Goal: Communication & Community: Participate in discussion

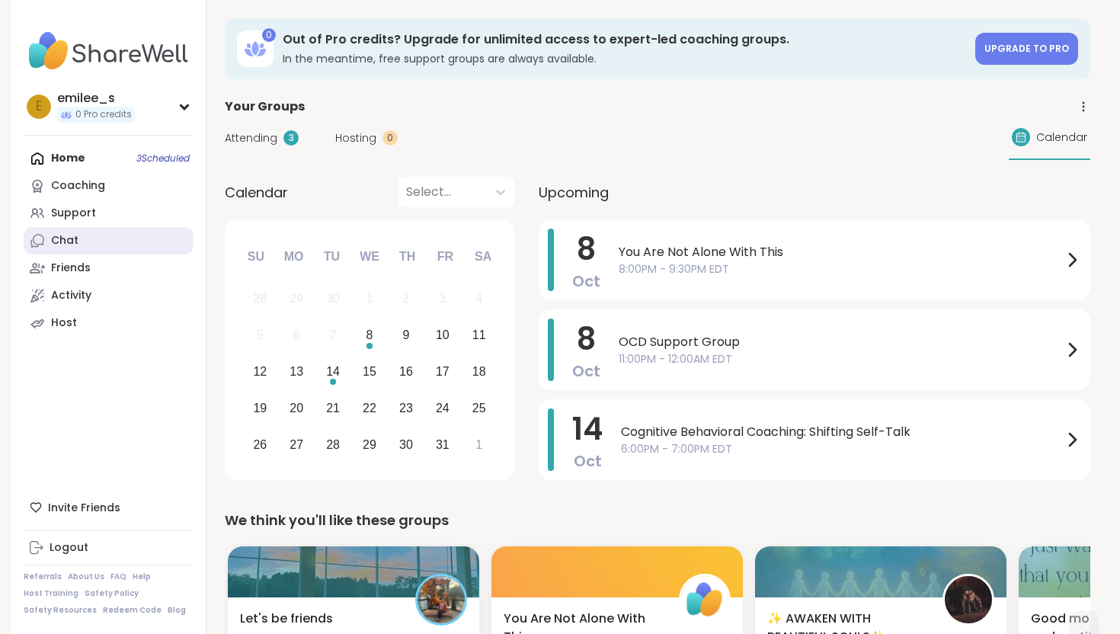
click at [149, 247] on link "Chat" at bounding box center [109, 240] width 170 height 27
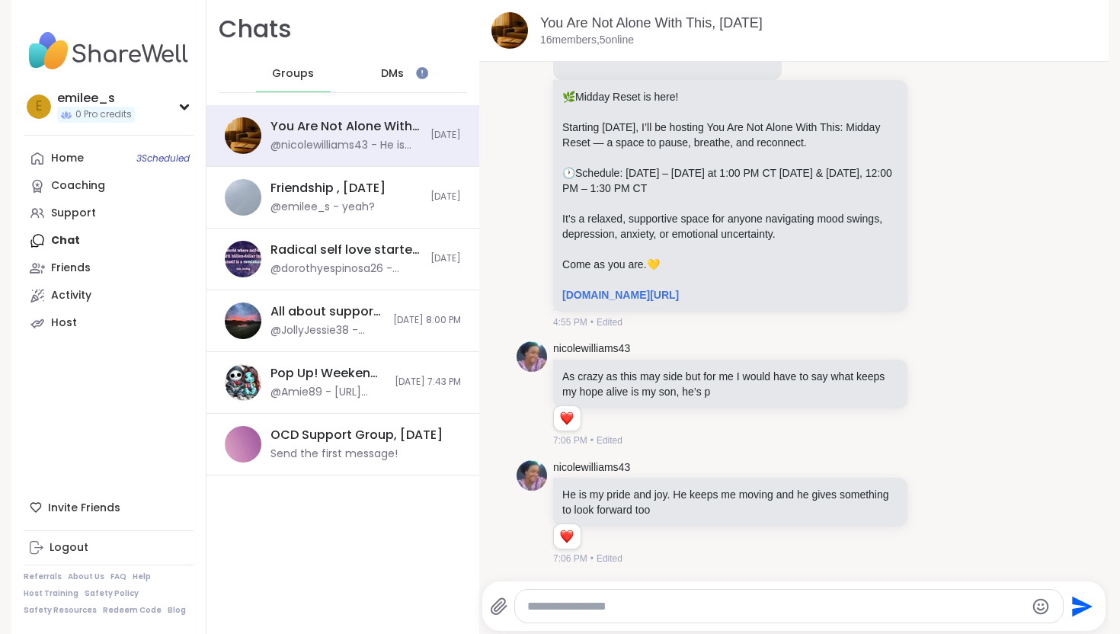
click at [399, 72] on span "DMs" at bounding box center [392, 73] width 23 height 15
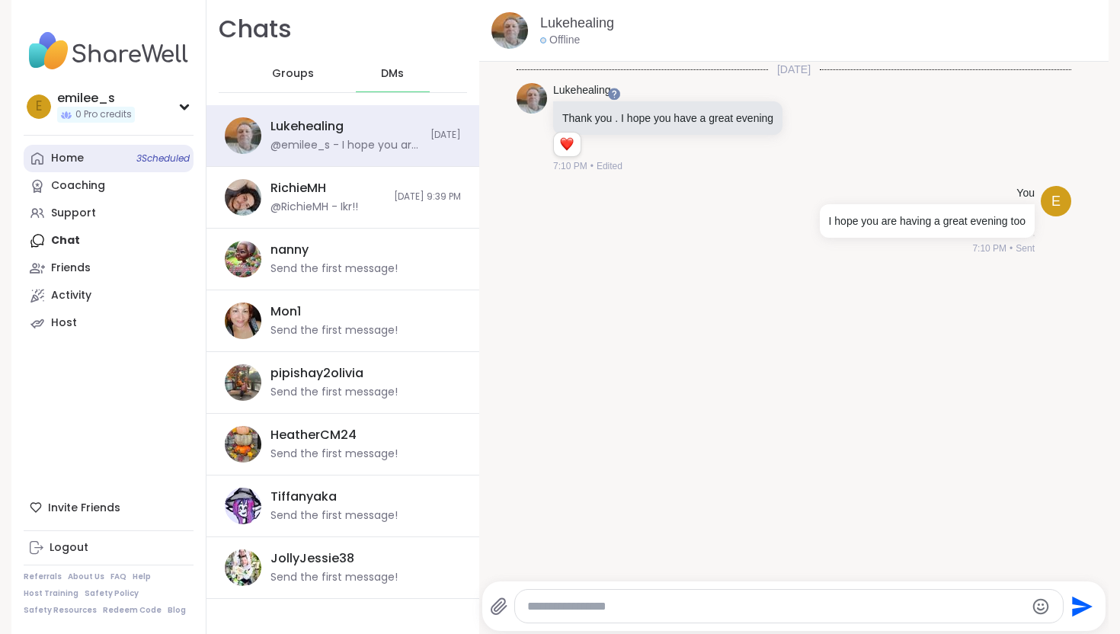
click at [130, 158] on link "Home 3 Scheduled" at bounding box center [109, 158] width 170 height 27
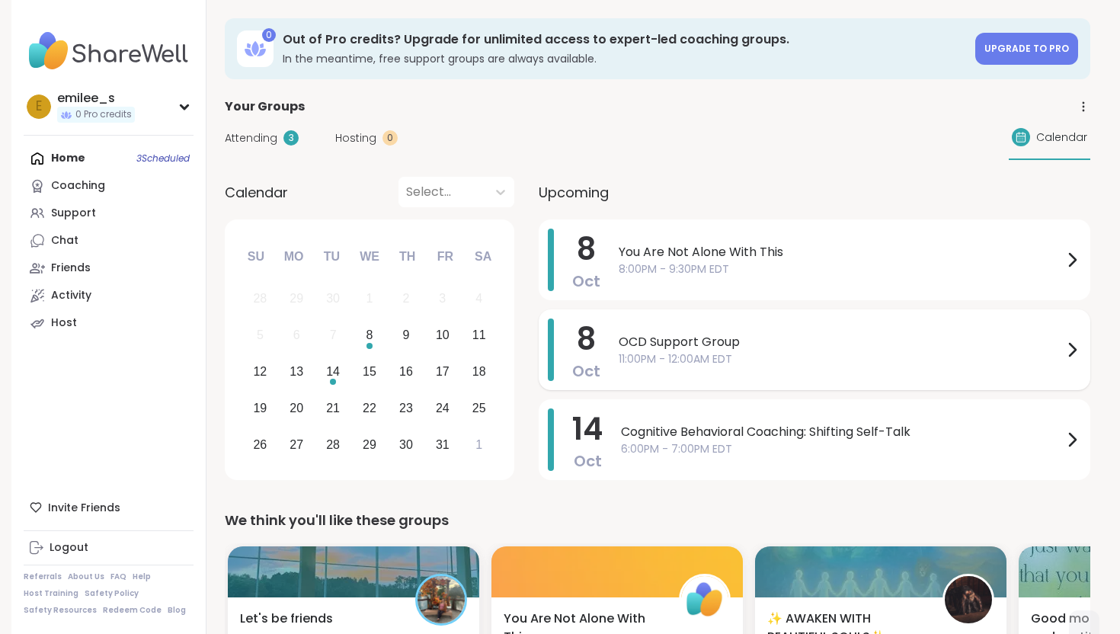
click at [1078, 365] on div at bounding box center [1072, 350] width 18 height 62
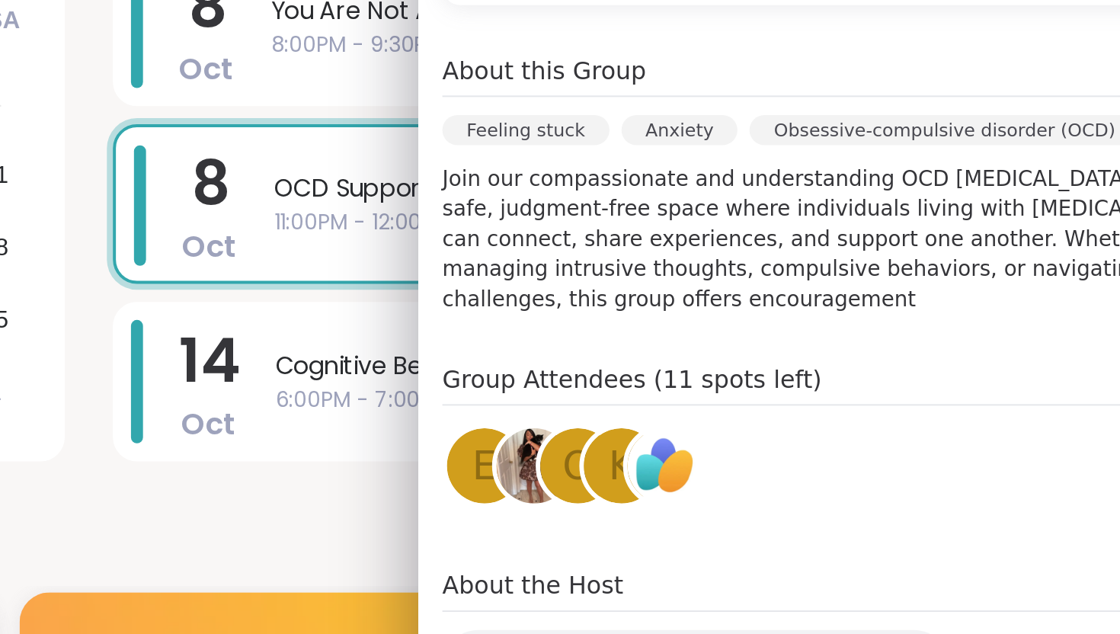
scroll to position [207, 0]
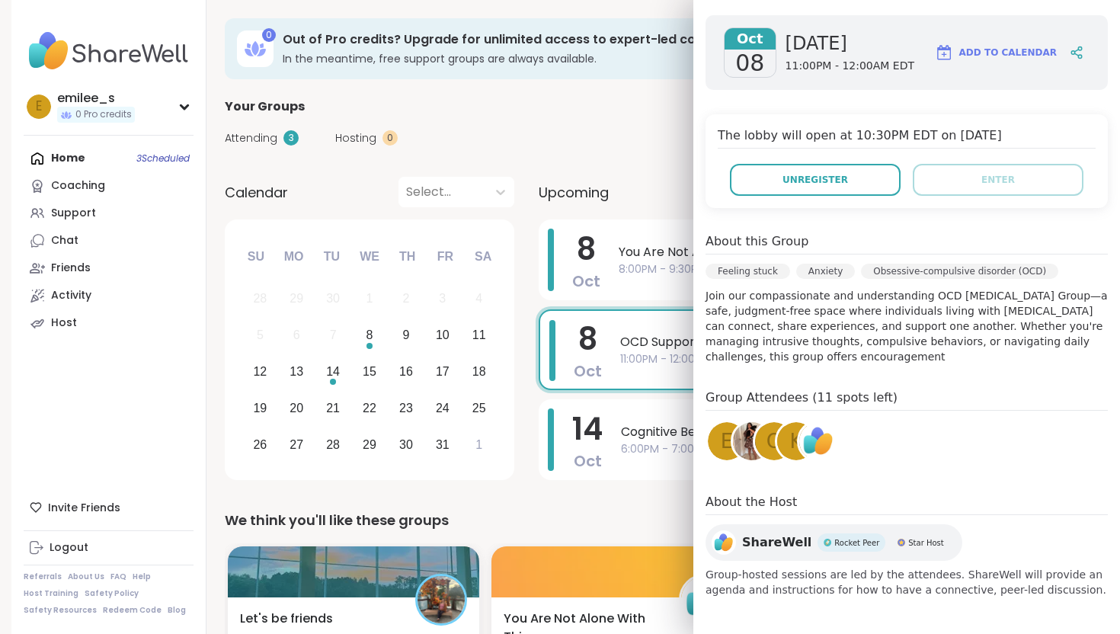
click at [645, 159] on div "Attending 3 Hosting 0 Calendar" at bounding box center [658, 138] width 866 height 44
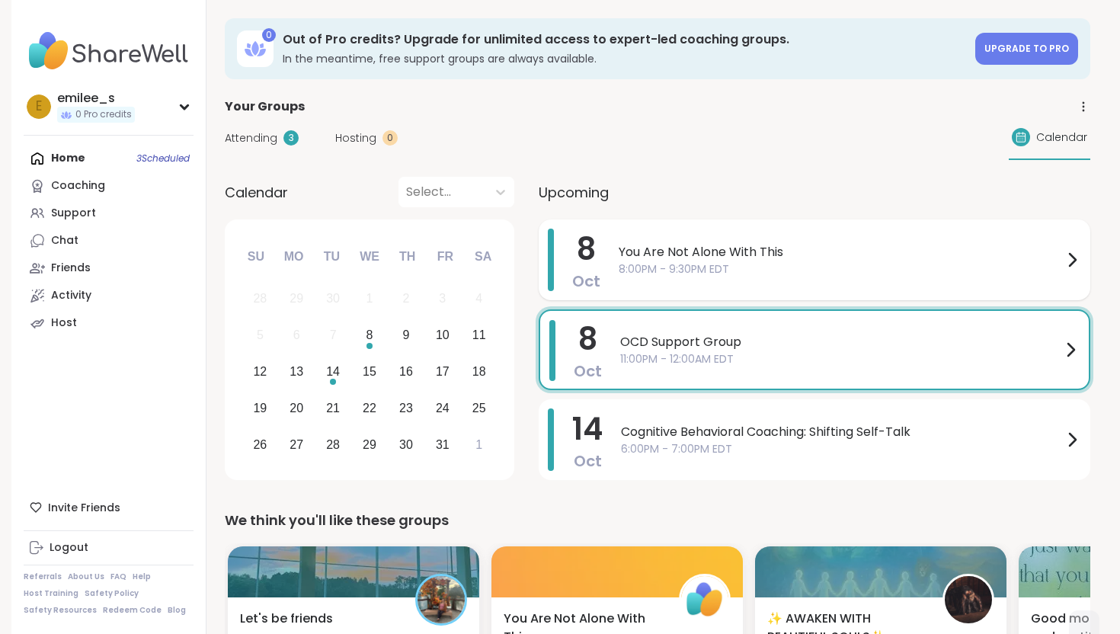
click at [805, 270] on span "8:00PM - 9:30PM EDT" at bounding box center [841, 269] width 444 height 16
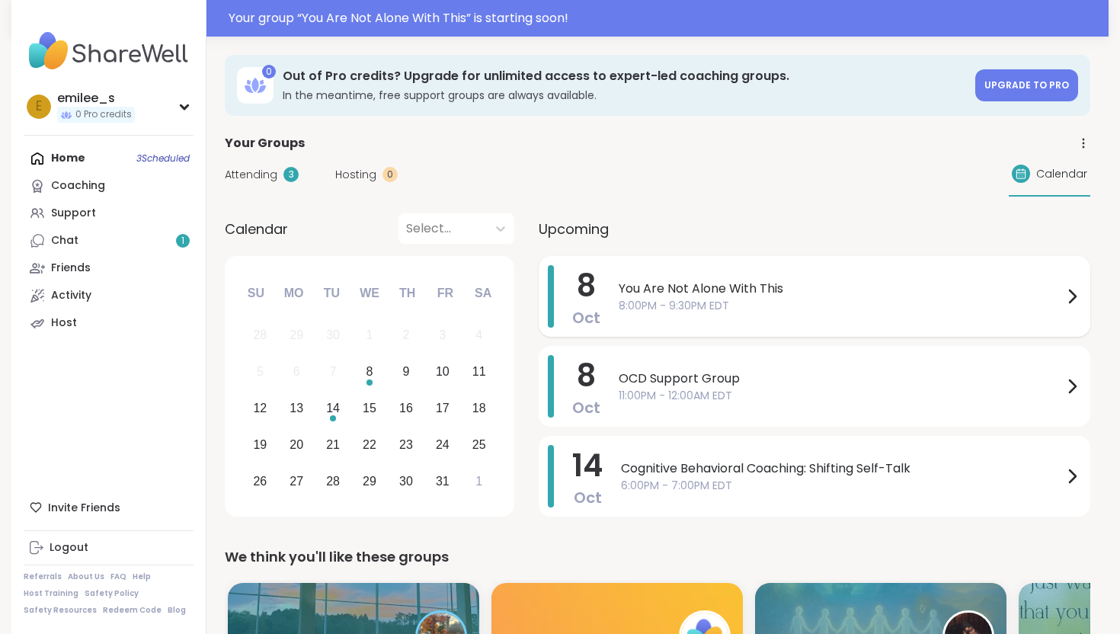
click at [948, 295] on span "You Are Not Alone With This" at bounding box center [841, 289] width 444 height 18
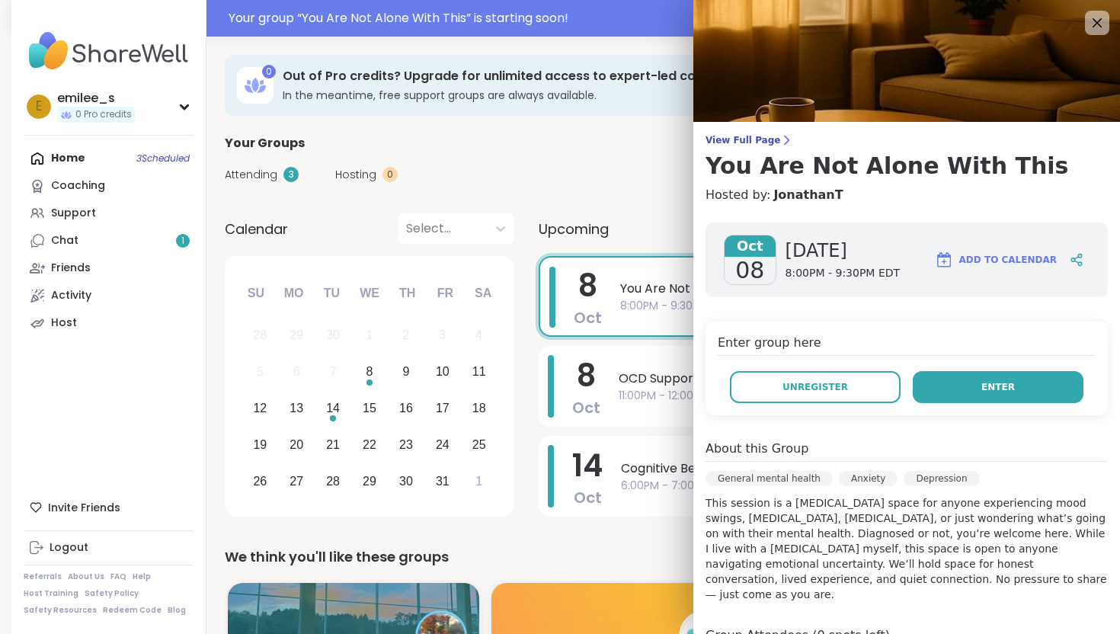
click at [978, 384] on button "Enter" at bounding box center [998, 387] width 171 height 32
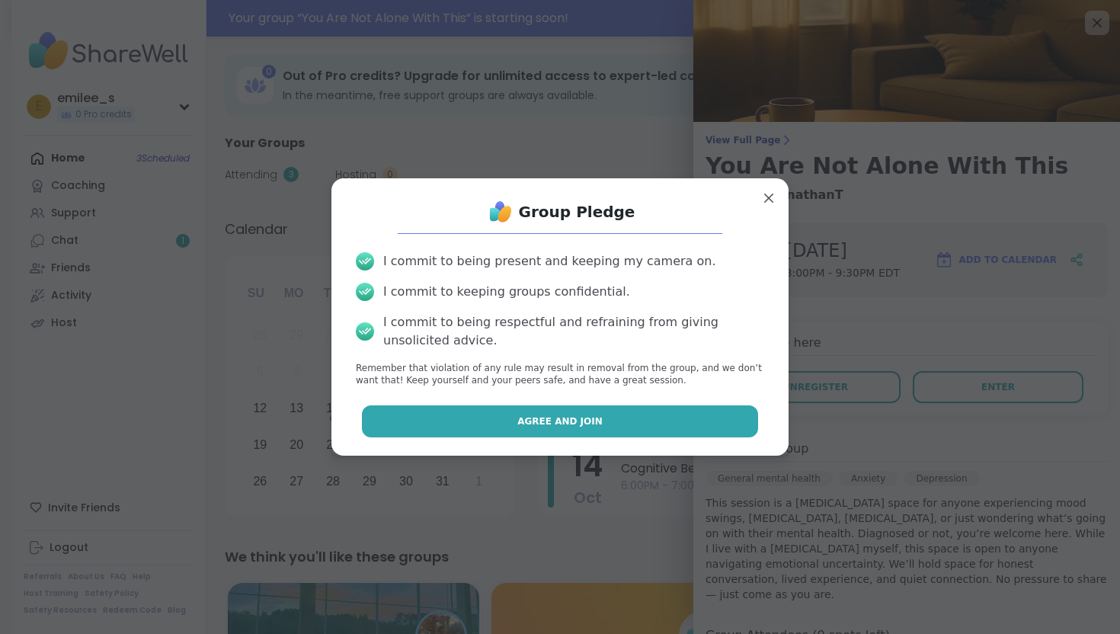
click at [711, 411] on button "Agree and Join" at bounding box center [560, 421] width 397 height 32
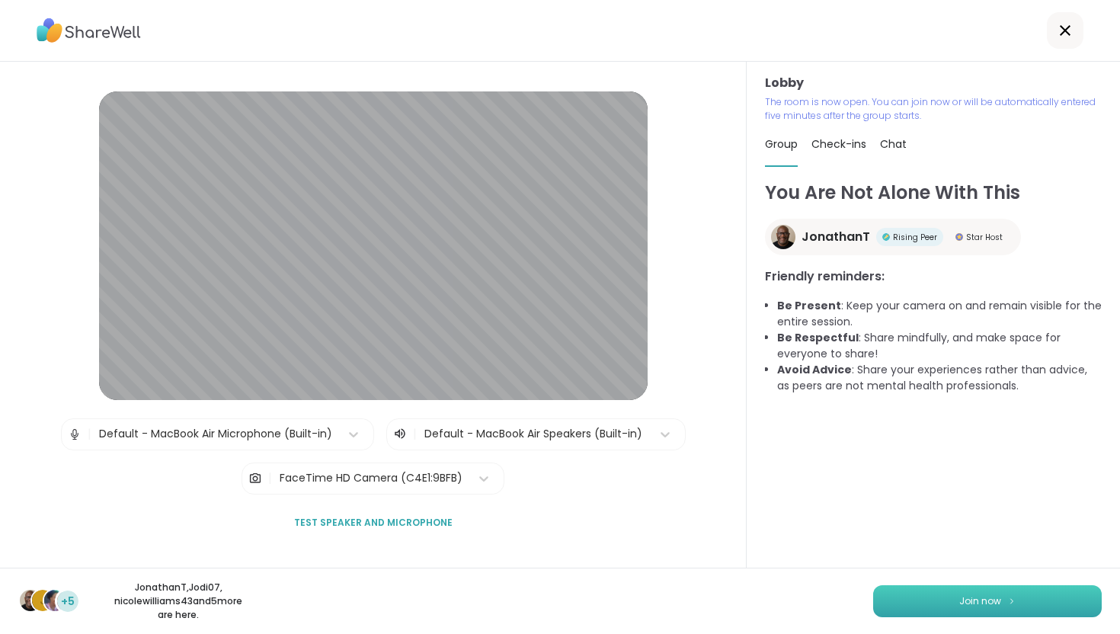
click at [988, 597] on button "Join now" at bounding box center [987, 601] width 229 height 32
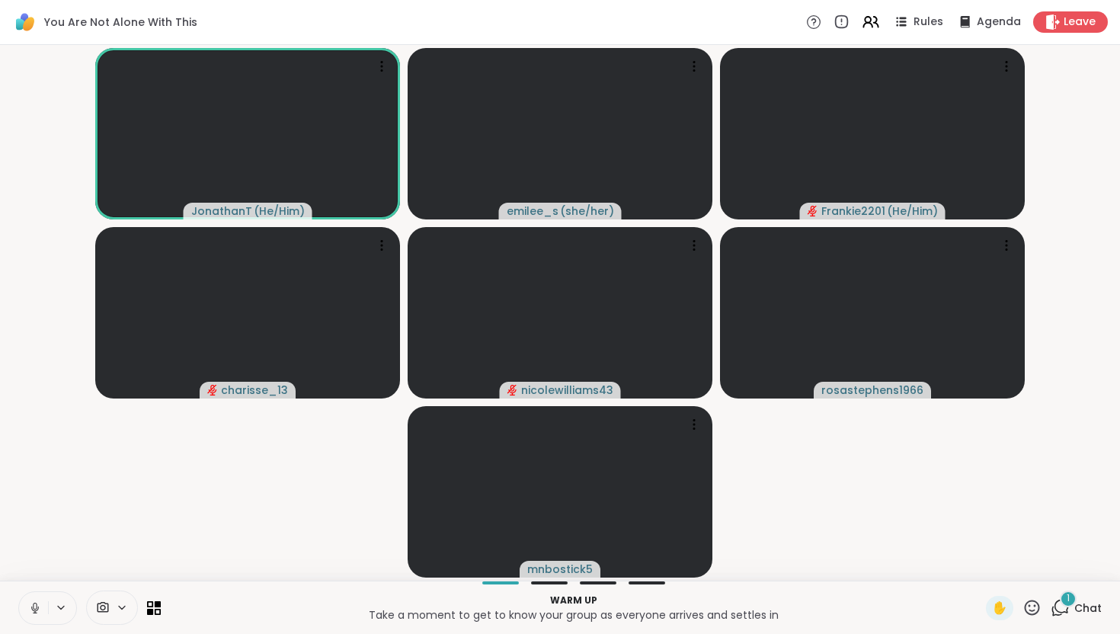
click at [1068, 607] on icon at bounding box center [1062, 607] width 14 height 14
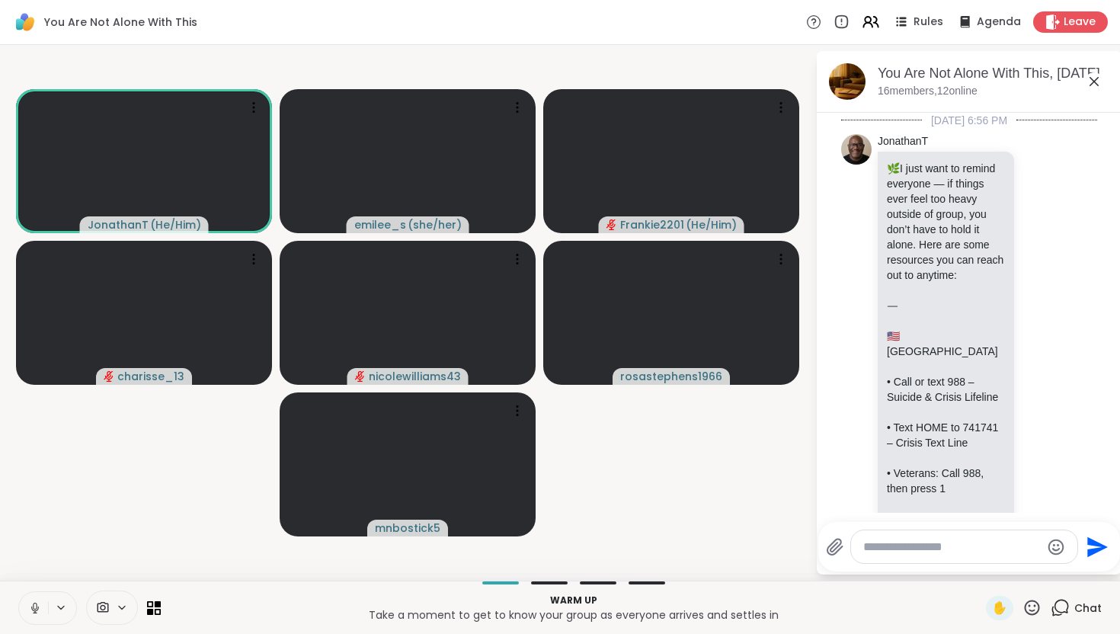
scroll to position [4184, 0]
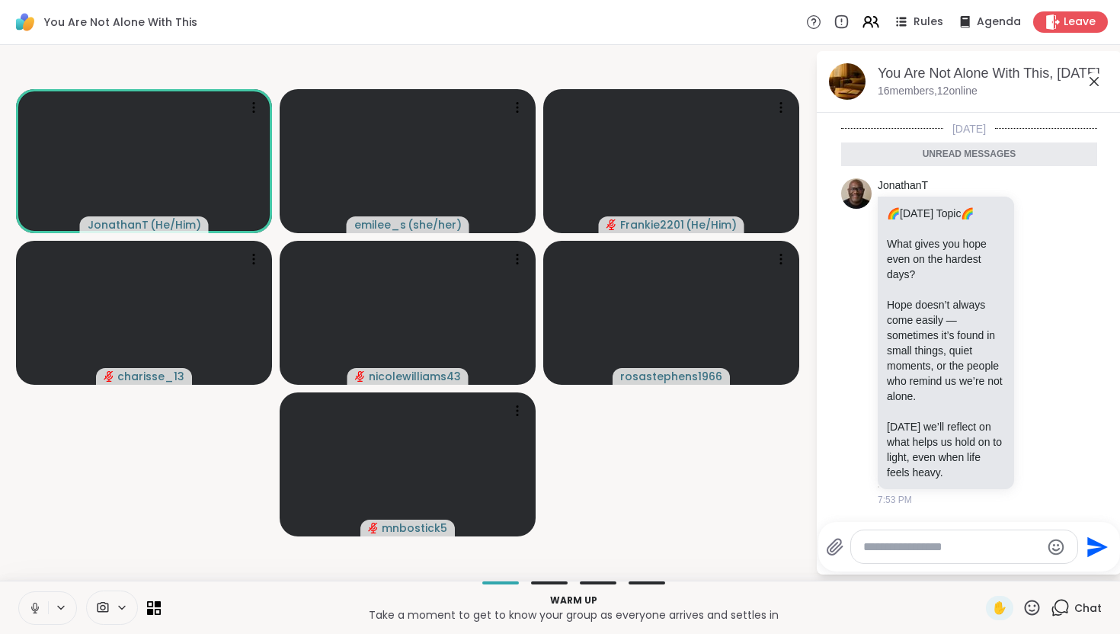
click at [28, 605] on icon at bounding box center [35, 608] width 14 height 14
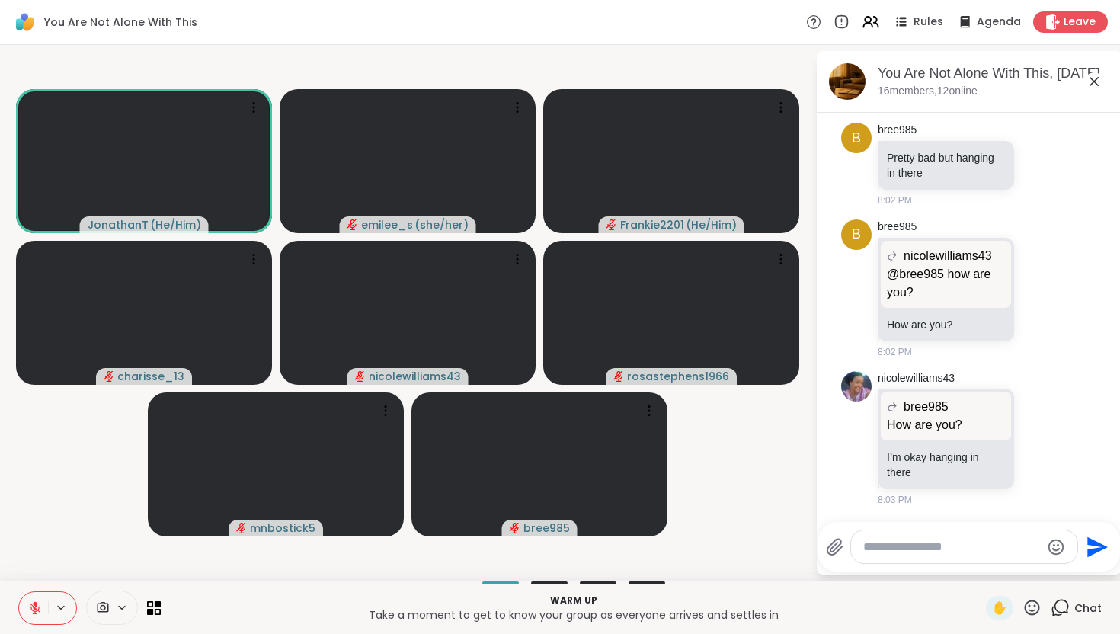
scroll to position [4818, 0]
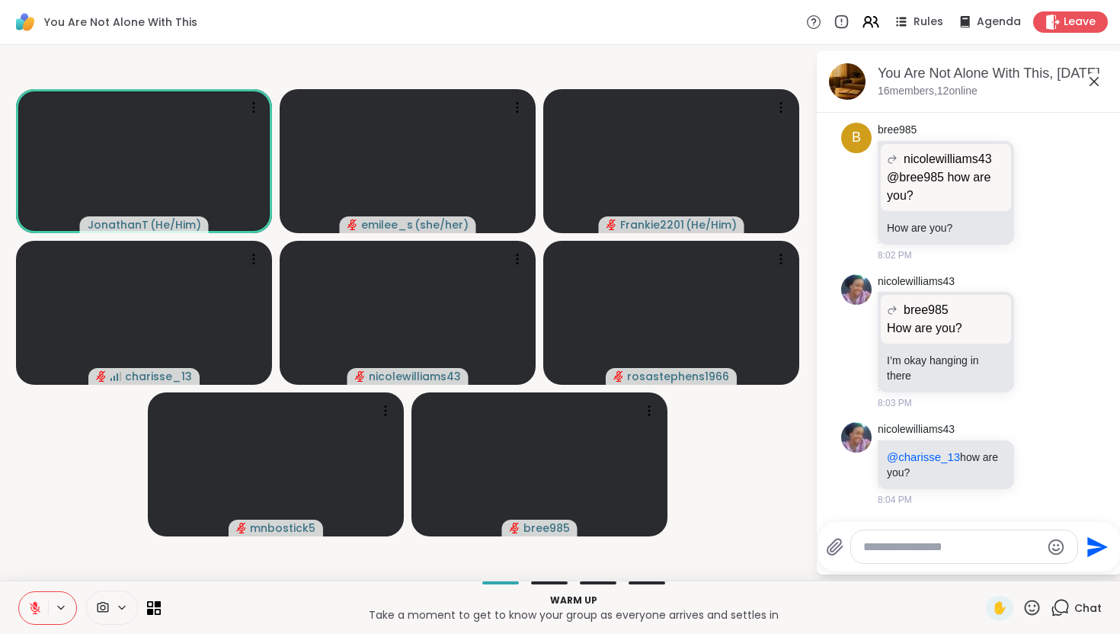
click at [118, 604] on icon at bounding box center [122, 607] width 12 height 13
click at [120, 604] on icon at bounding box center [122, 607] width 12 height 13
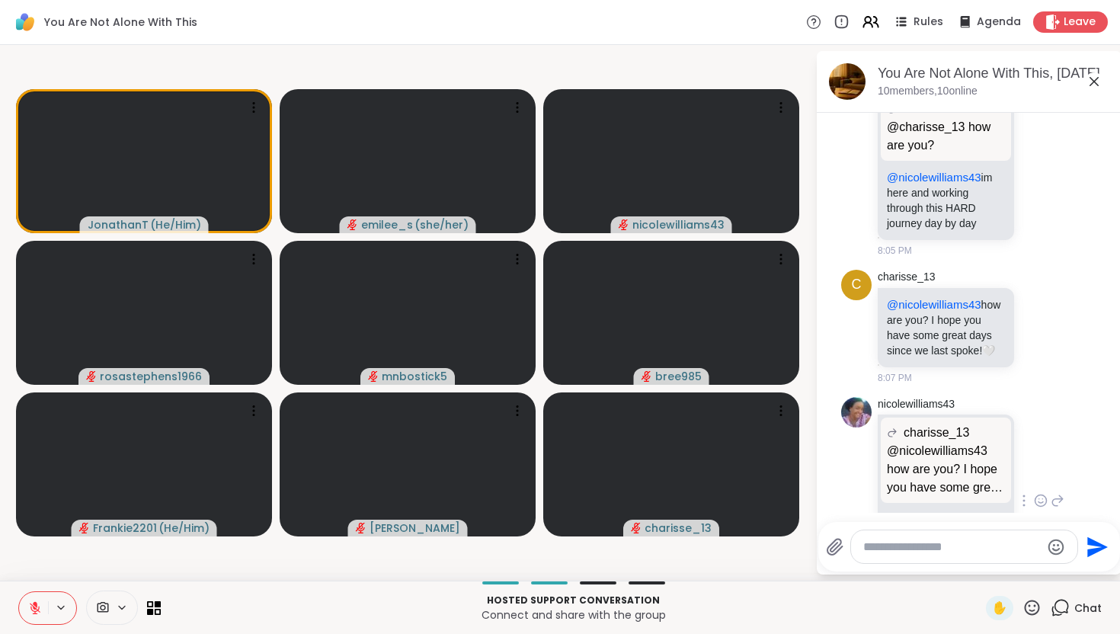
scroll to position [5720, 0]
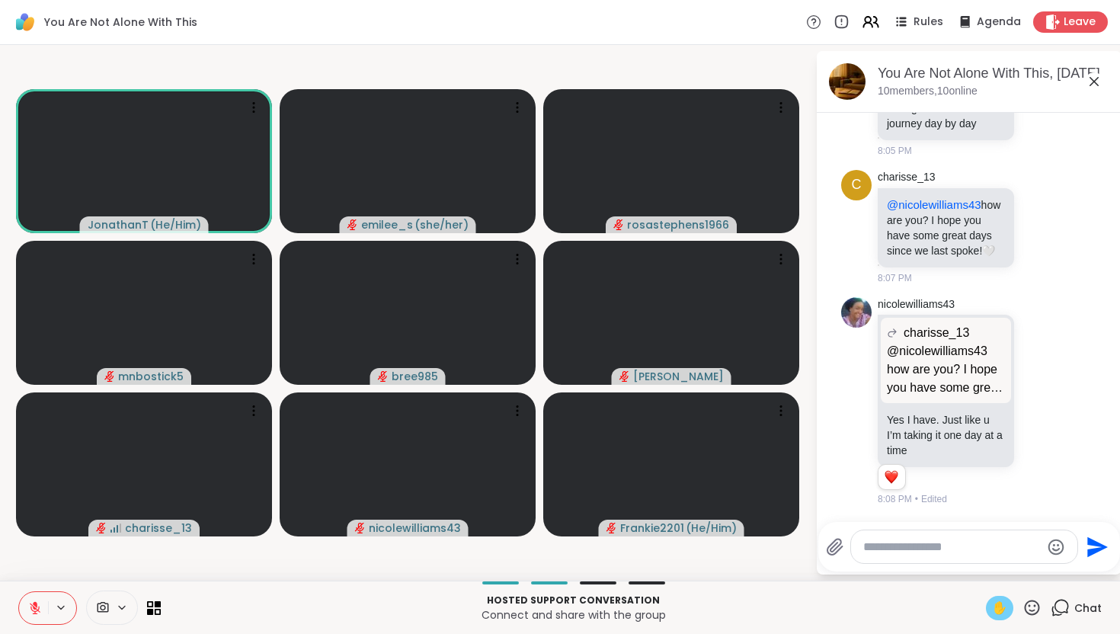
click at [1001, 604] on span "✋" at bounding box center [999, 608] width 15 height 18
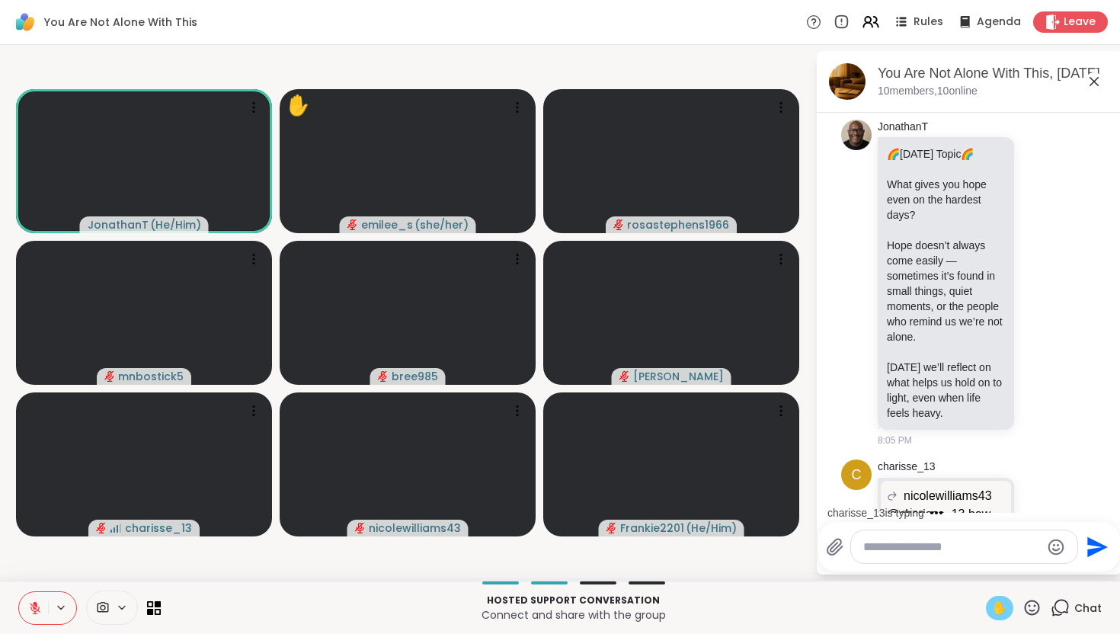
scroll to position [5179, 0]
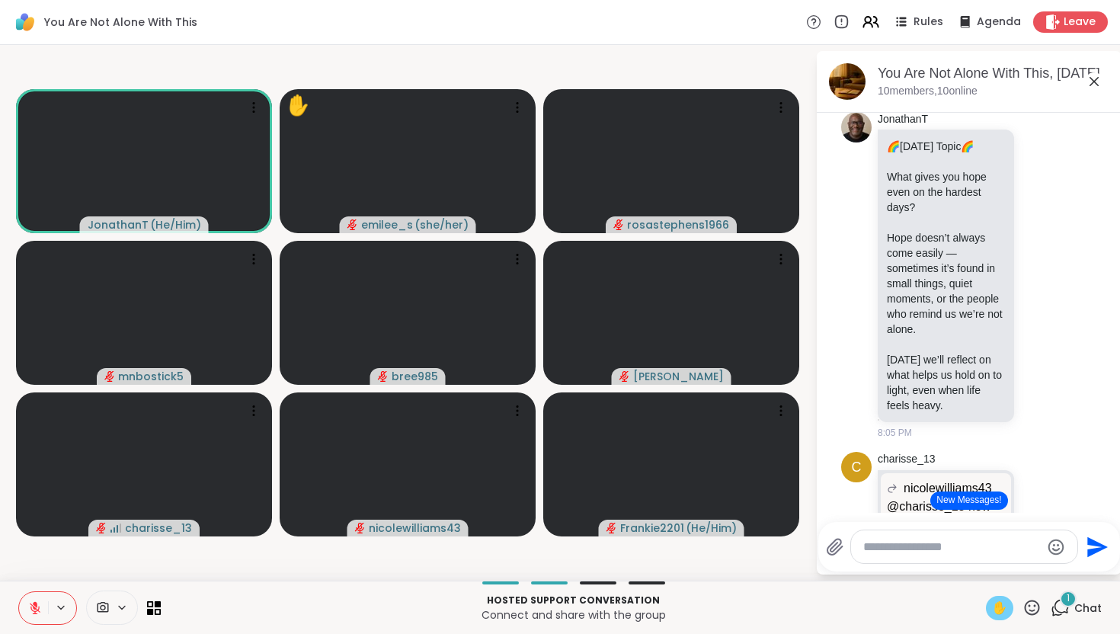
click at [37, 605] on icon at bounding box center [35, 608] width 14 height 14
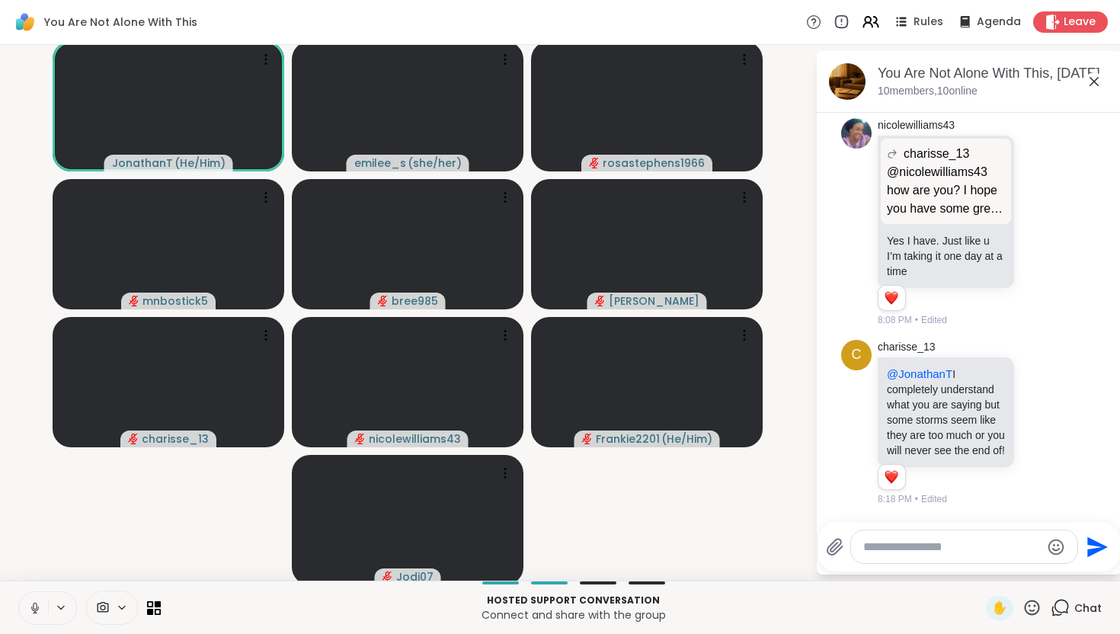
scroll to position [5914, 0]
click at [30, 617] on button at bounding box center [33, 608] width 29 height 32
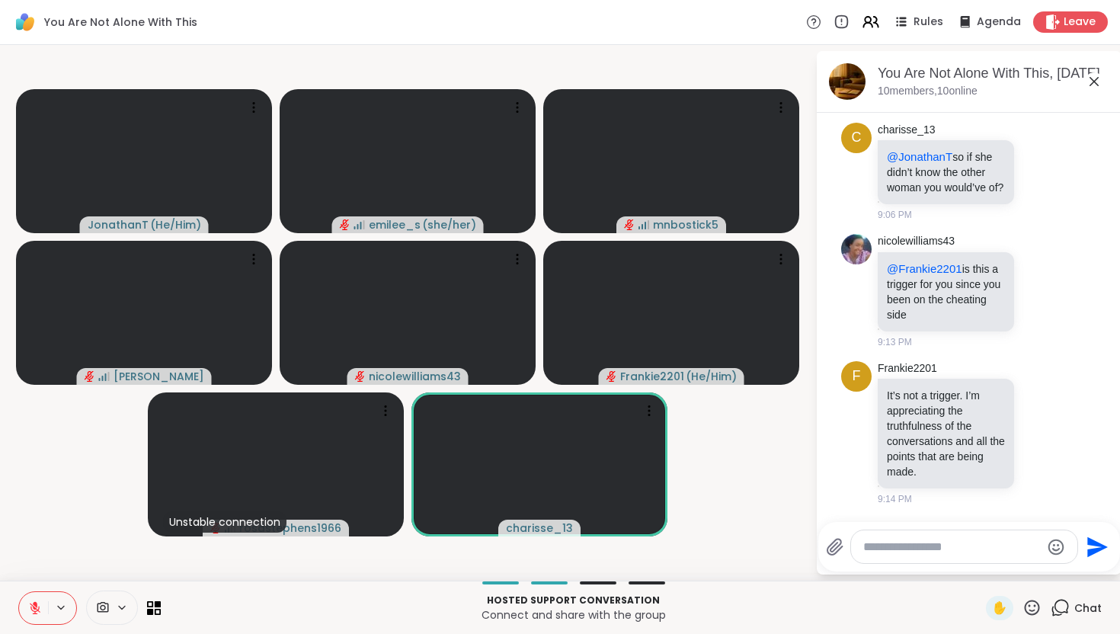
scroll to position [8013, 0]
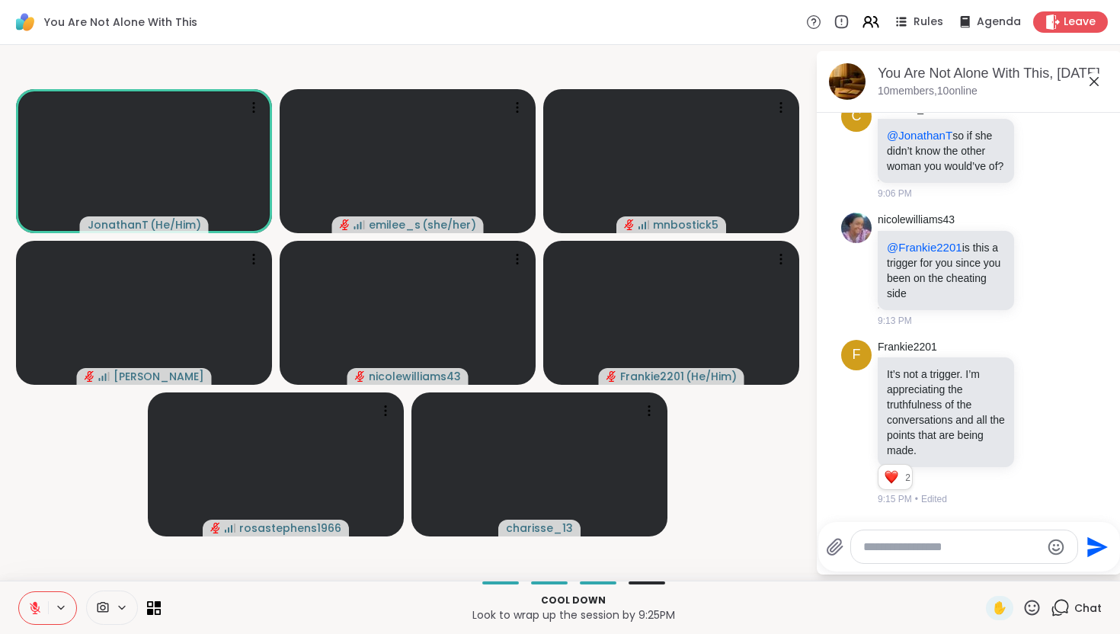
click at [1093, 84] on icon at bounding box center [1094, 81] width 18 height 18
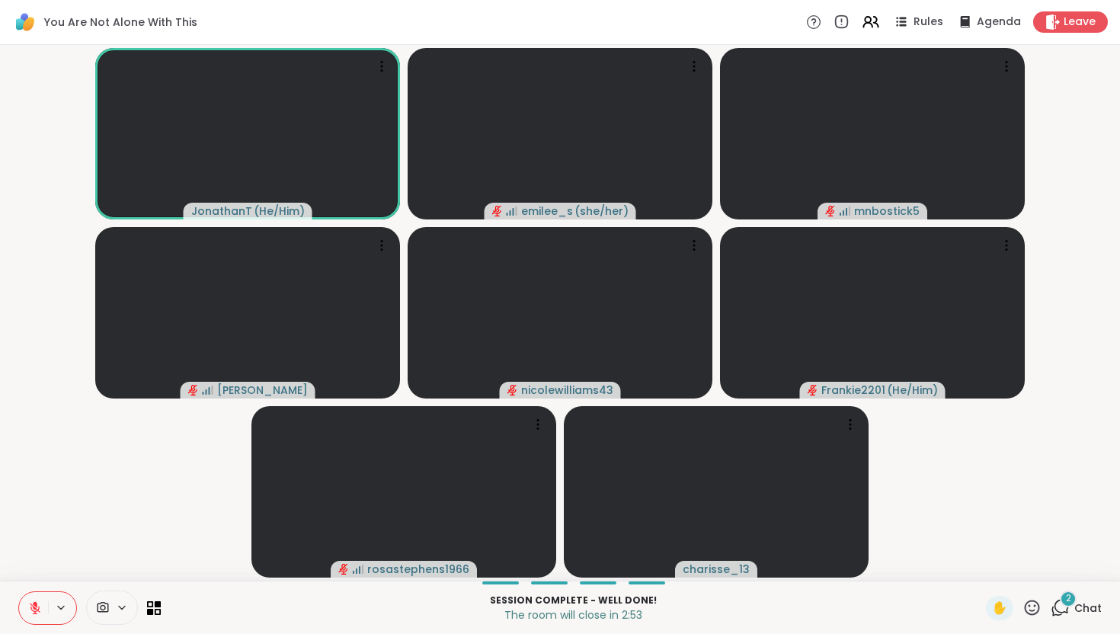
click at [1064, 599] on div "2" at bounding box center [1068, 599] width 17 height 17
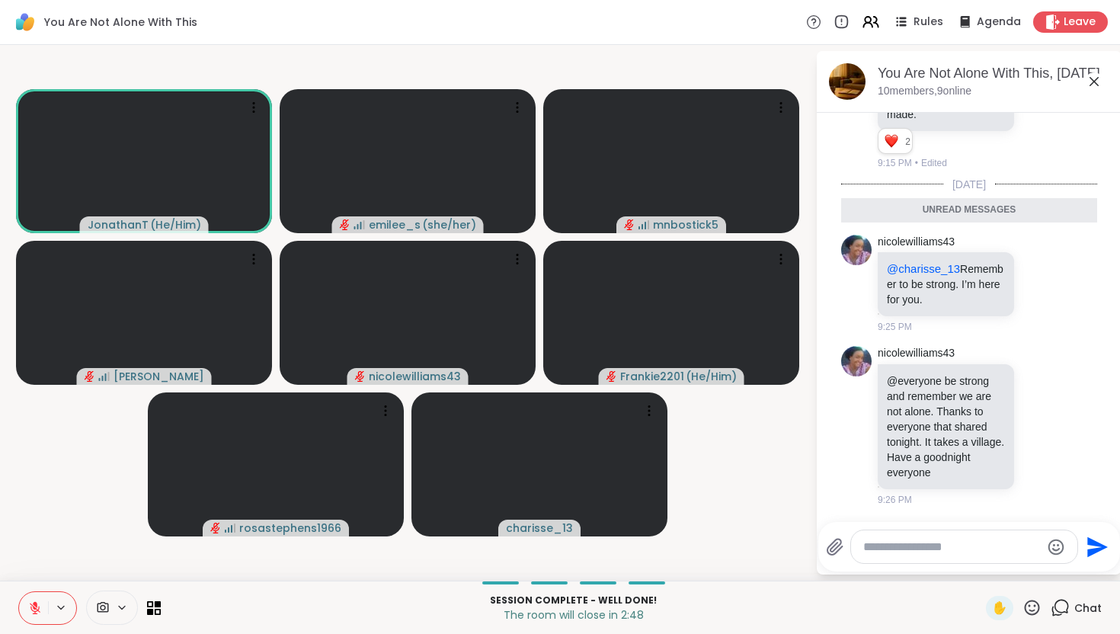
scroll to position [8356, 0]
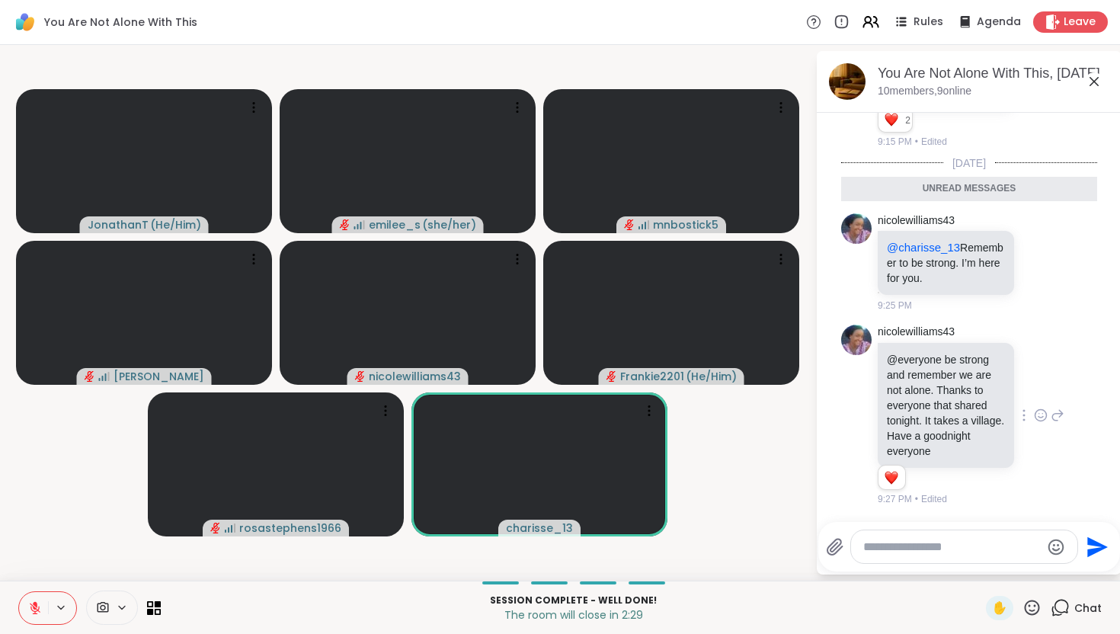
click at [1042, 419] on icon at bounding box center [1041, 415] width 14 height 15
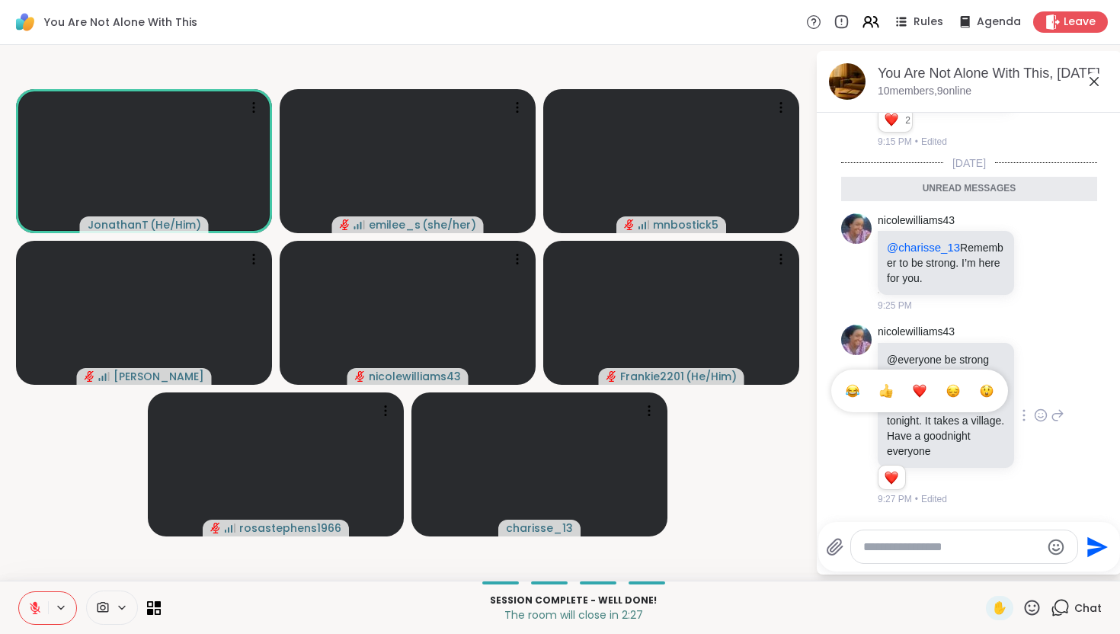
click at [920, 399] on button "Select Reaction: Heart" at bounding box center [920, 391] width 30 height 30
click at [1056, 607] on icon at bounding box center [1062, 607] width 14 height 14
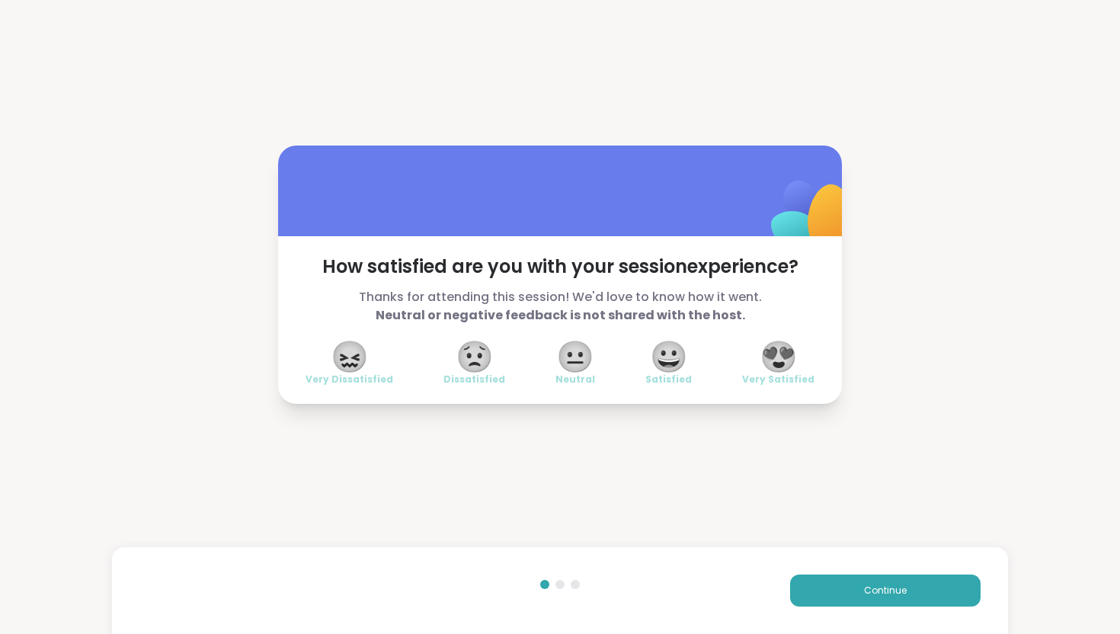
click at [790, 367] on span "😍" at bounding box center [779, 356] width 38 height 27
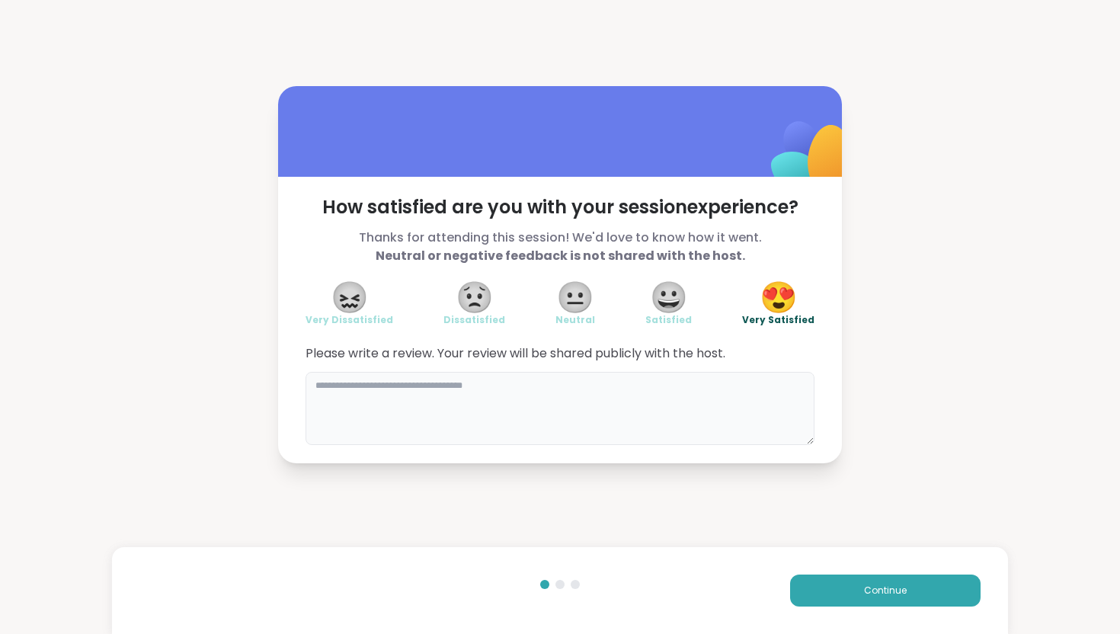
click at [661, 415] on textarea at bounding box center [560, 408] width 509 height 73
type textarea "*"
click at [877, 600] on button "Continue" at bounding box center [885, 591] width 191 height 32
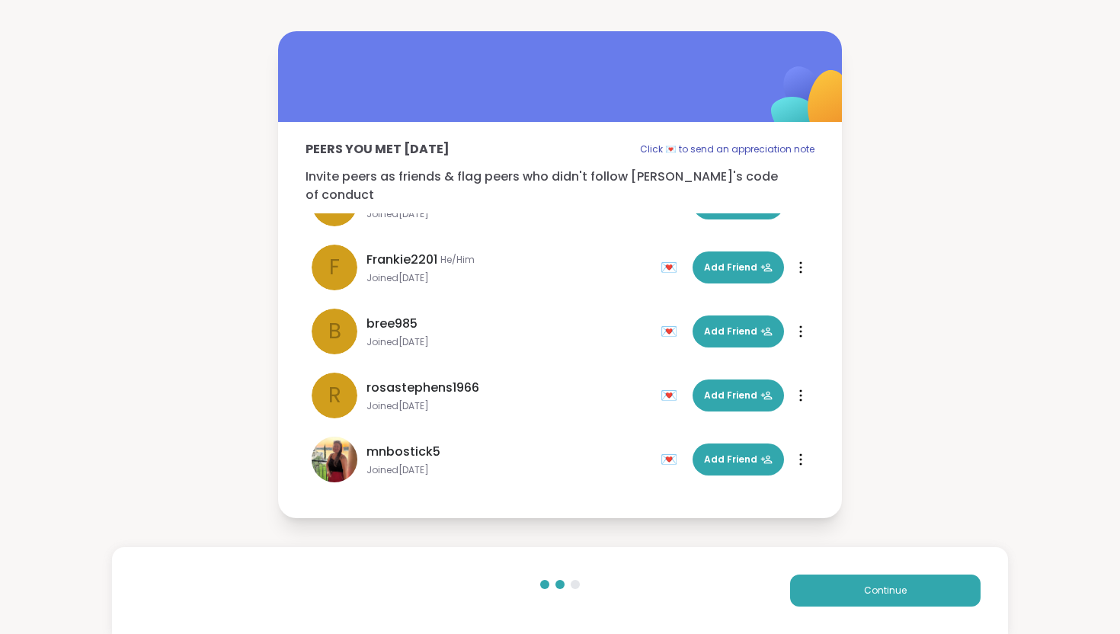
scroll to position [302, 0]
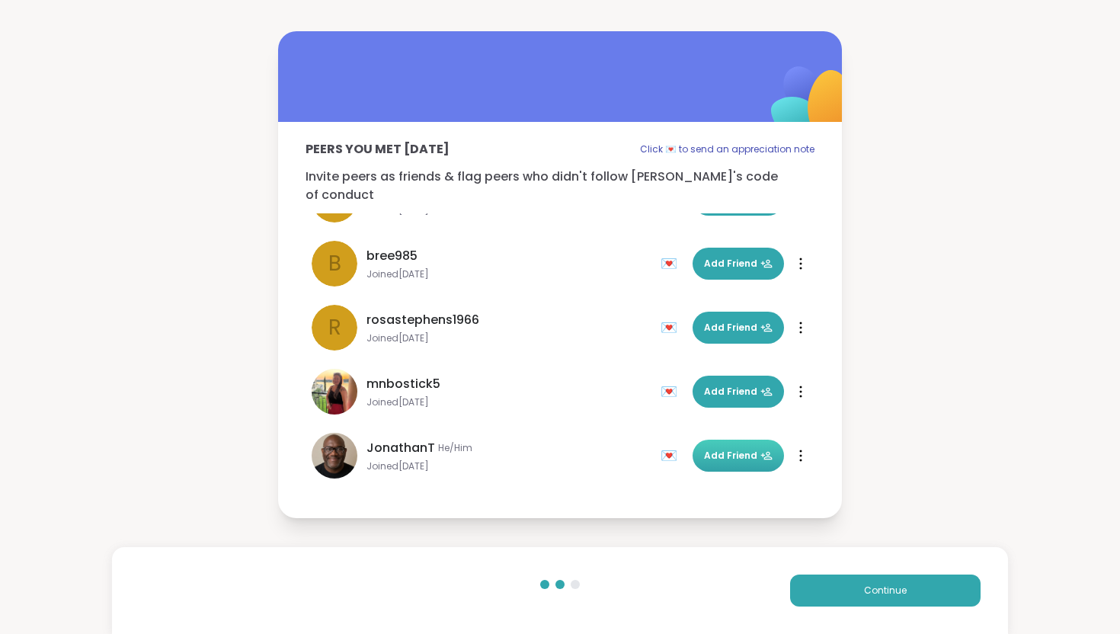
click at [770, 456] on button "Add Friend" at bounding box center [738, 456] width 91 height 32
click at [857, 581] on button "Continue" at bounding box center [885, 591] width 191 height 32
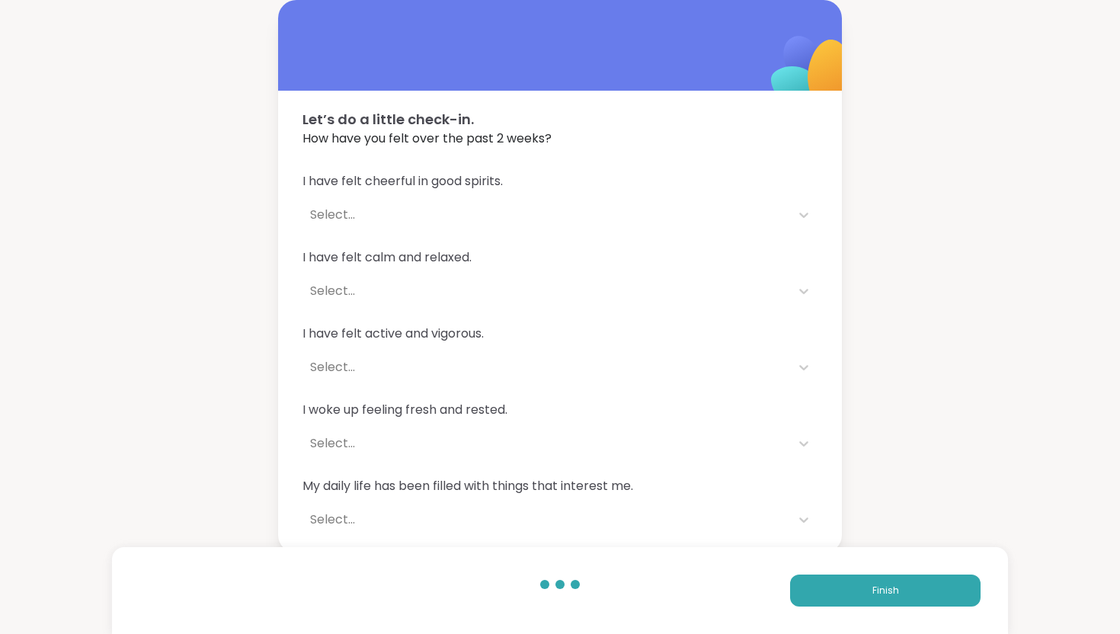
click at [604, 213] on div "Select..." at bounding box center [546, 215] width 473 height 18
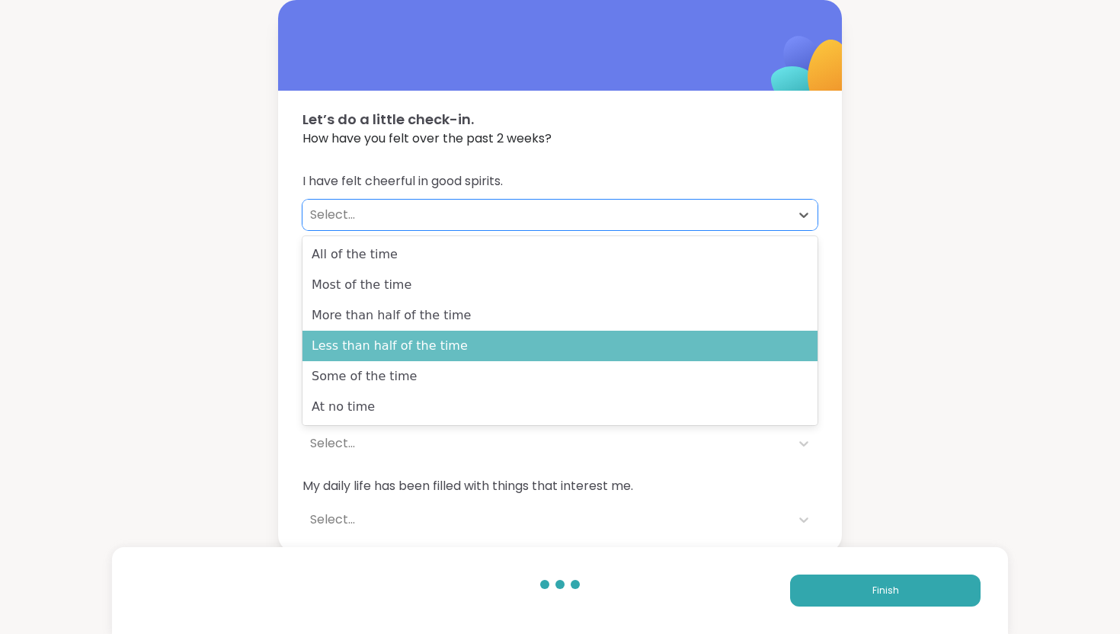
click at [575, 341] on div "Less than half of the time" at bounding box center [560, 346] width 515 height 30
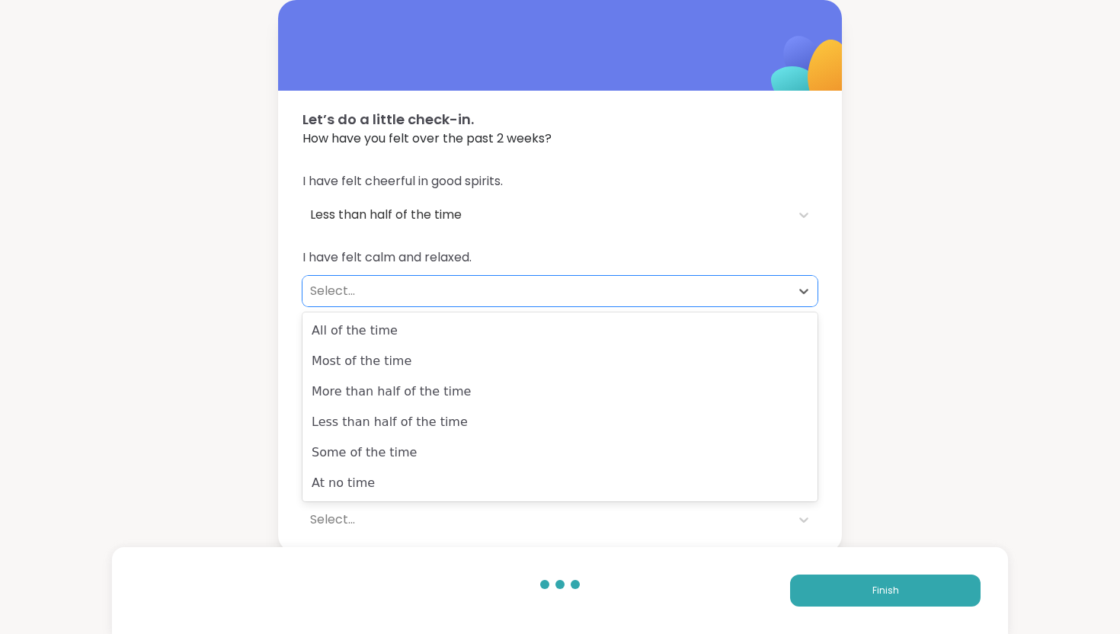
click at [543, 299] on div "Select..." at bounding box center [546, 291] width 473 height 18
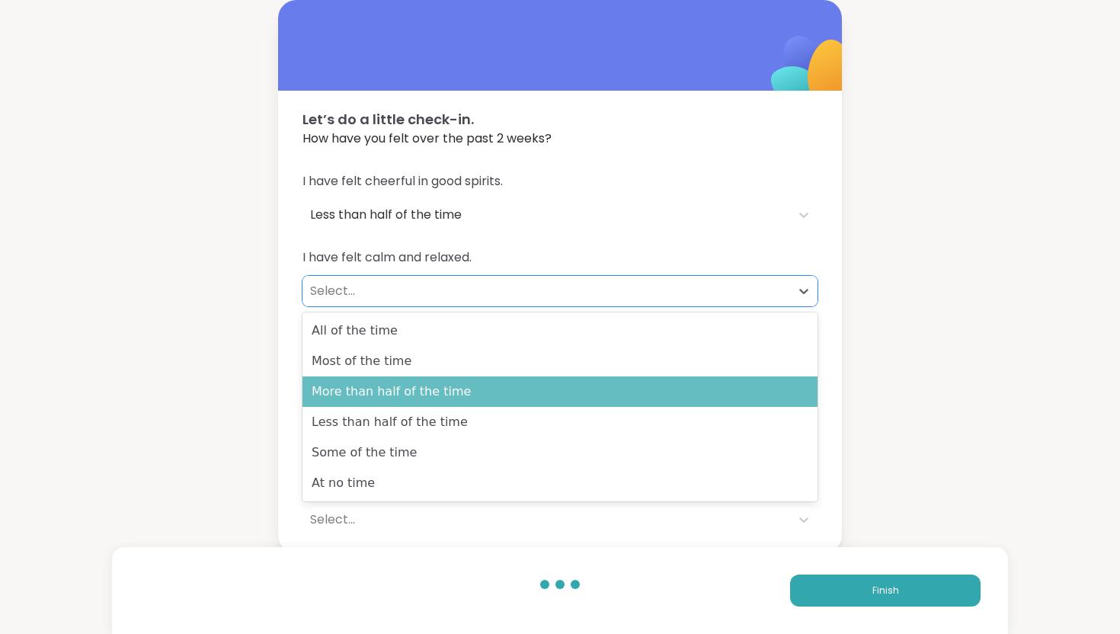
click at [533, 383] on div "More than half of the time" at bounding box center [560, 391] width 515 height 30
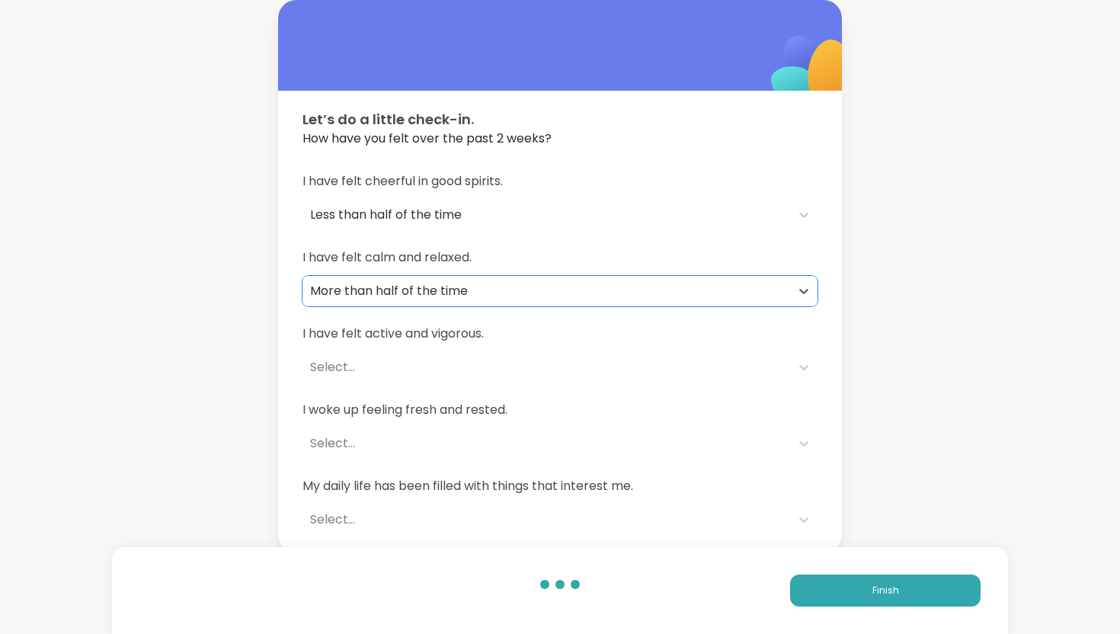
click at [528, 297] on div "More than half of the time" at bounding box center [546, 291] width 473 height 18
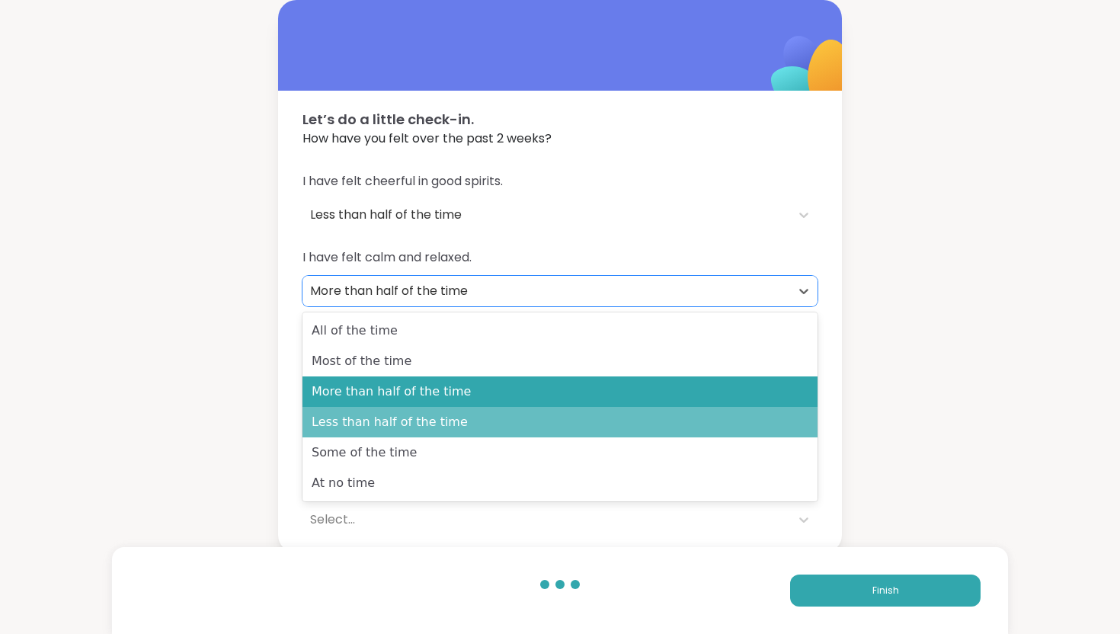
click at [514, 420] on div "Less than half of the time" at bounding box center [560, 422] width 515 height 30
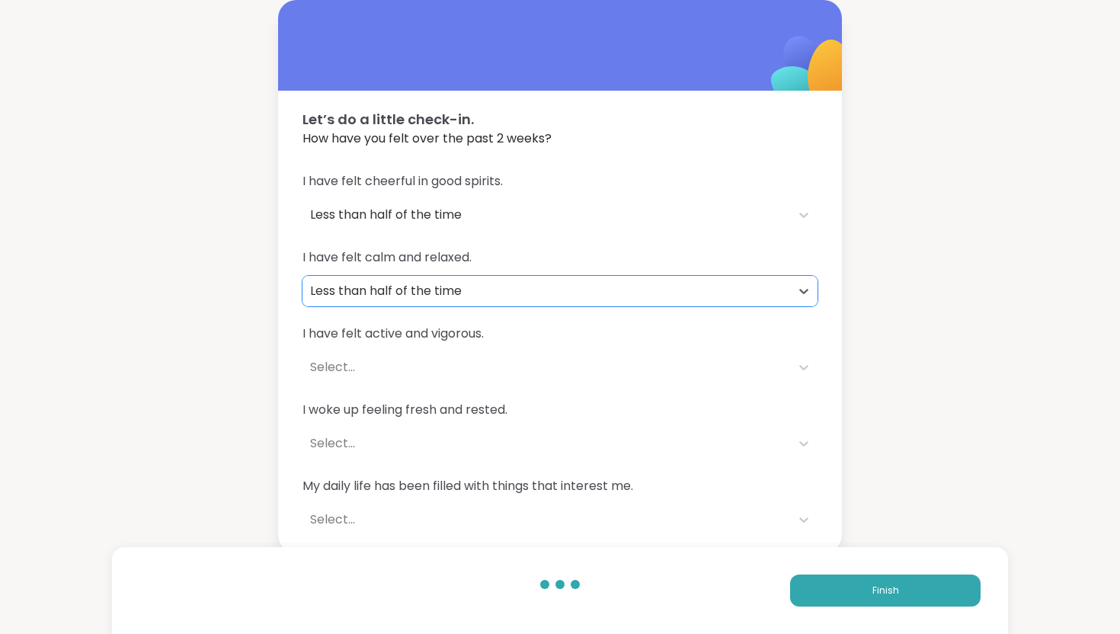
click at [504, 439] on div "Select..." at bounding box center [546, 443] width 473 height 18
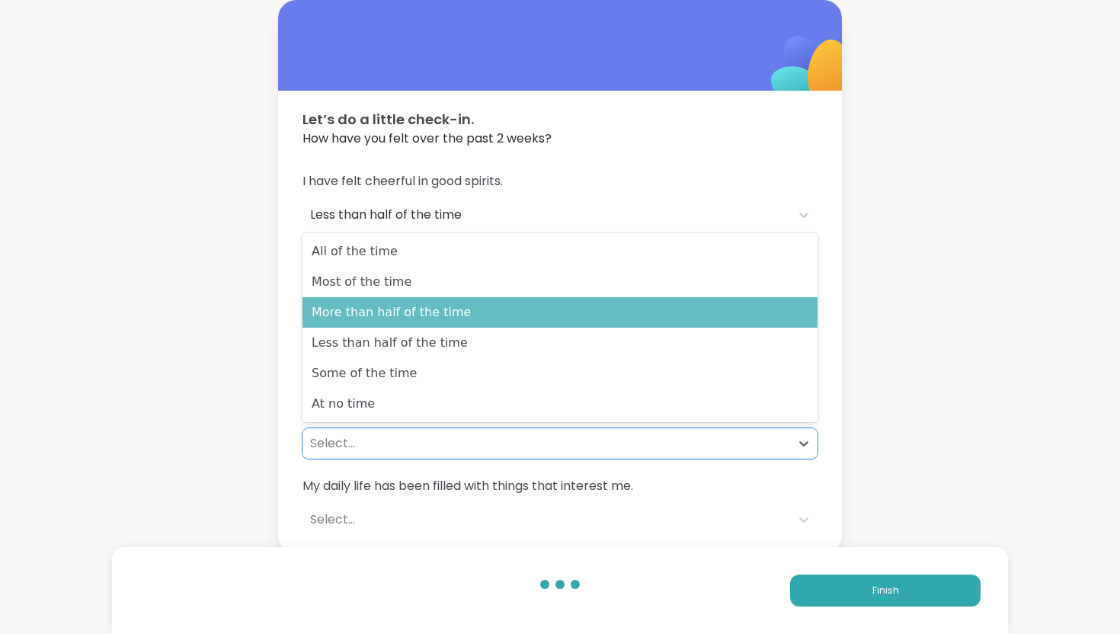
click at [505, 322] on div "More than half of the time" at bounding box center [560, 312] width 515 height 30
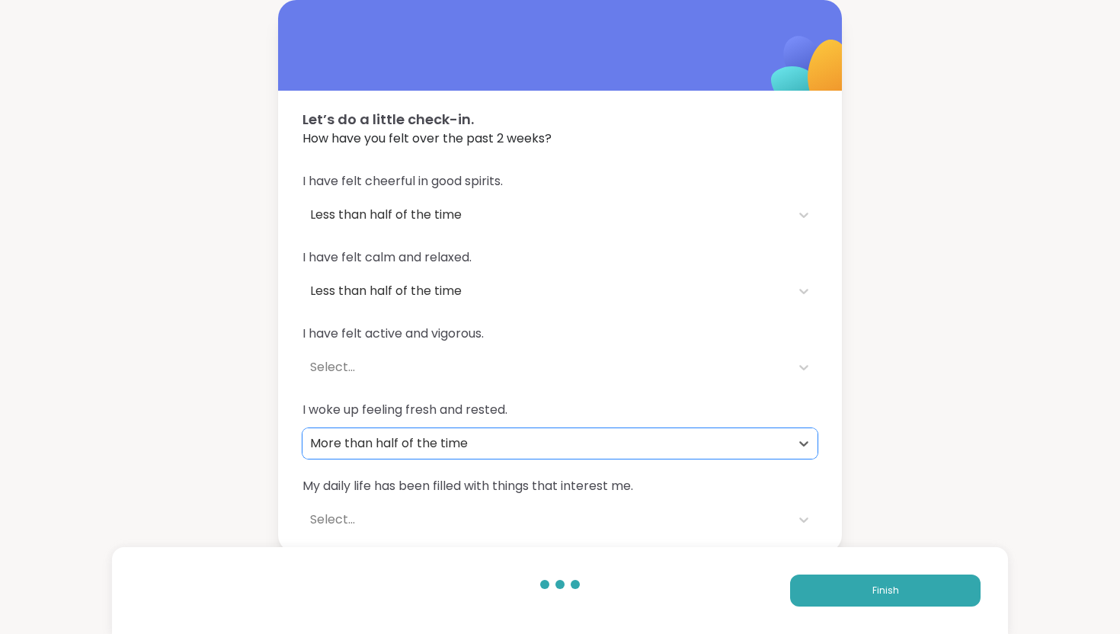
scroll to position [5, 0]
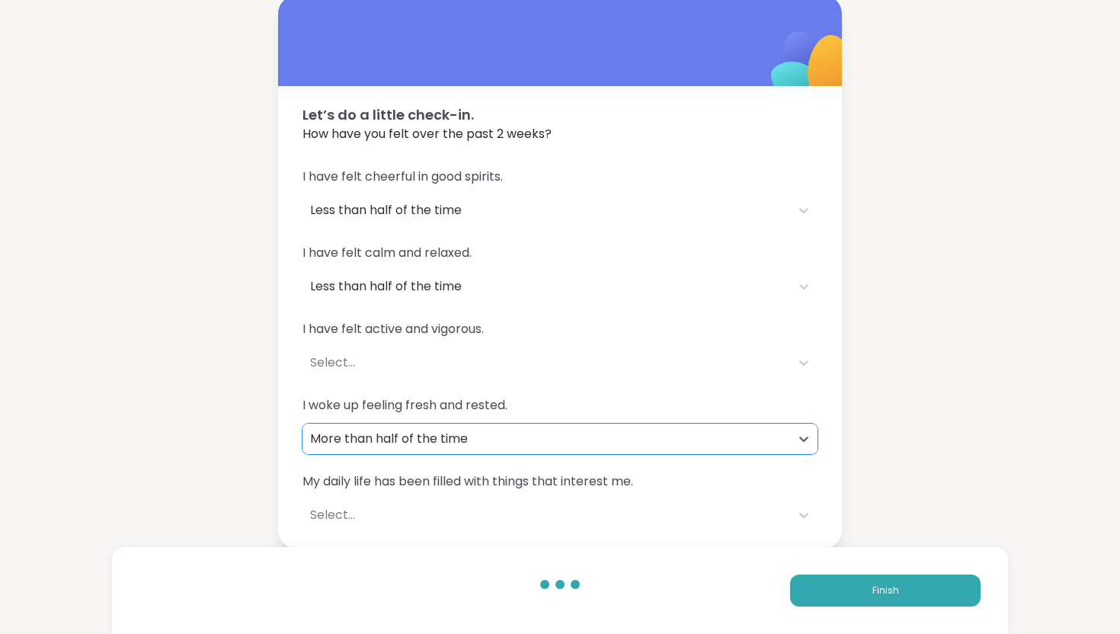
click at [482, 348] on div "Select..." at bounding box center [547, 363] width 488 height 30
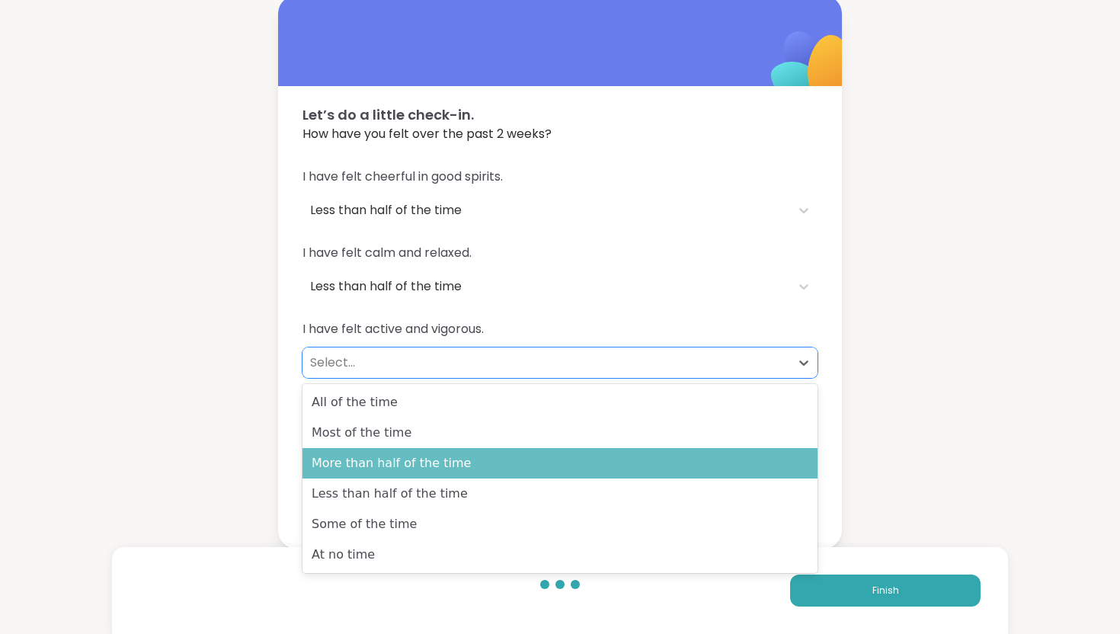
click at [485, 449] on div "More than half of the time" at bounding box center [560, 463] width 515 height 30
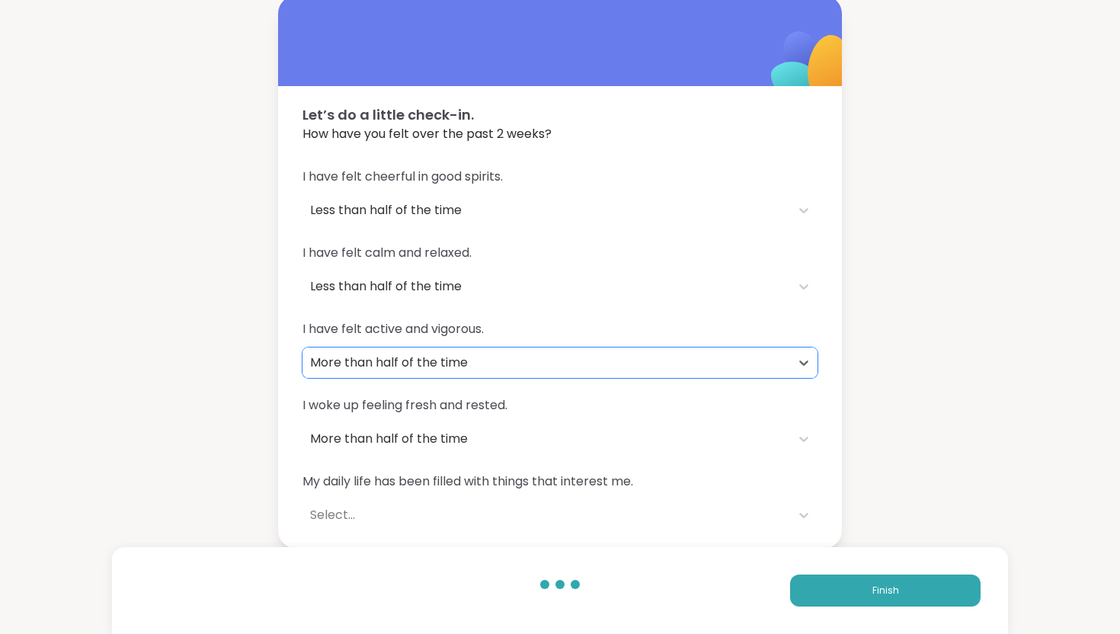
click at [429, 513] on div "Select..." at bounding box center [546, 515] width 473 height 18
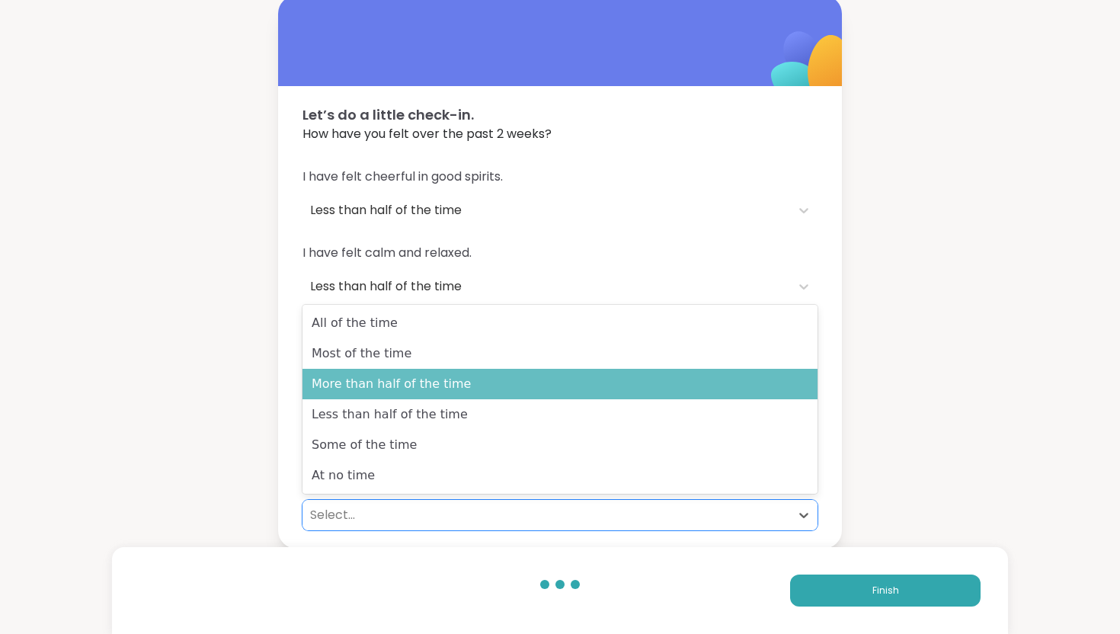
click at [425, 398] on div "More than half of the time" at bounding box center [560, 384] width 515 height 30
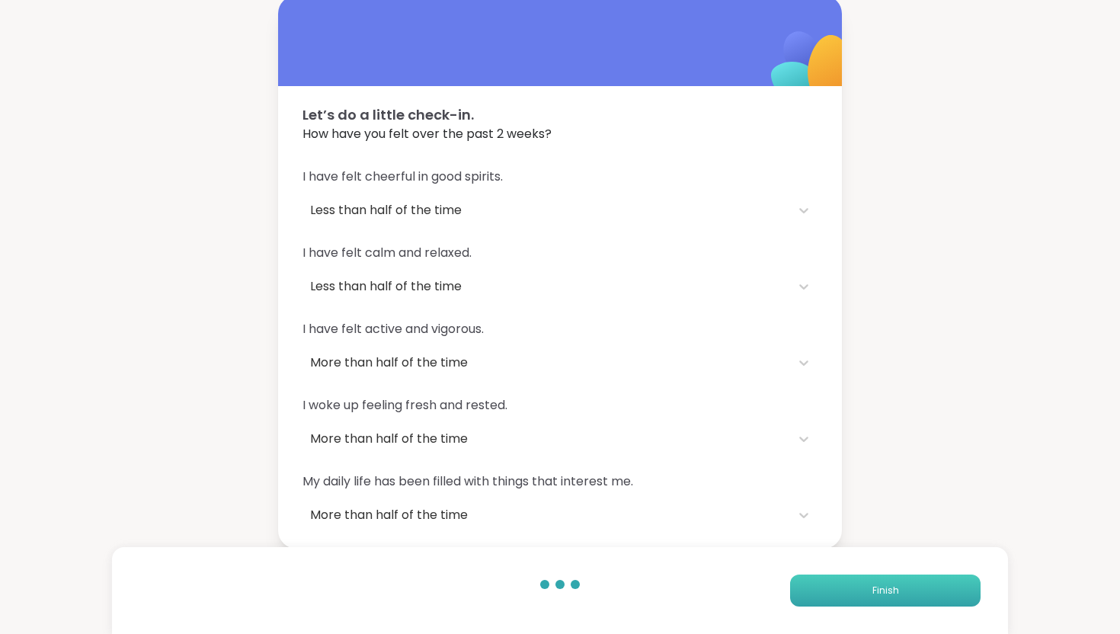
click at [890, 588] on span "Finish" at bounding box center [886, 591] width 27 height 14
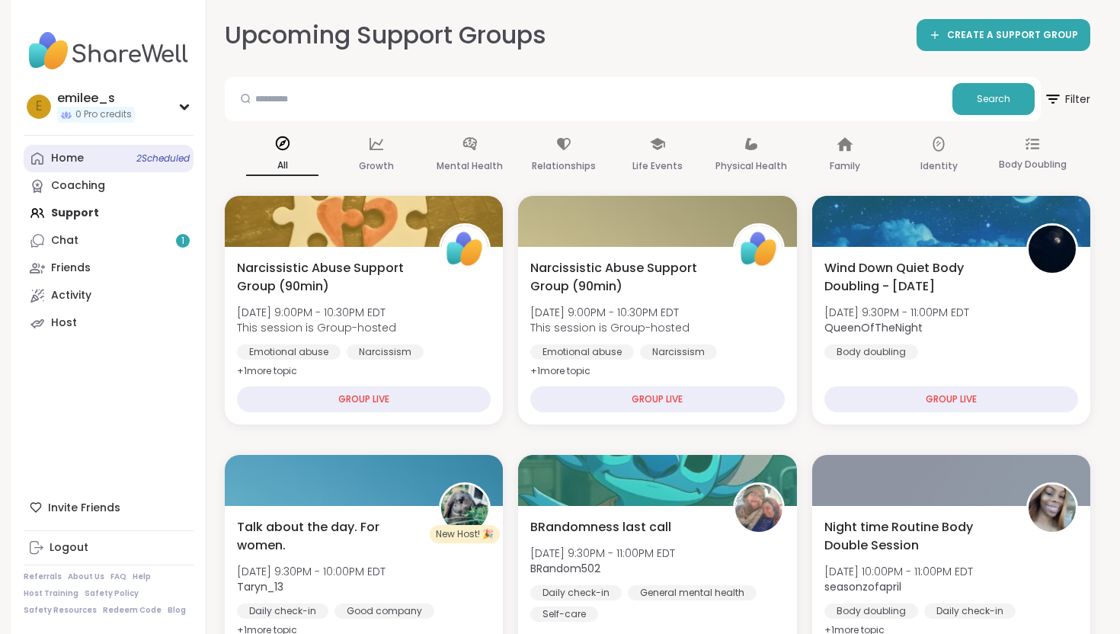
click at [122, 168] on link "Home 2 Scheduled" at bounding box center [109, 158] width 170 height 27
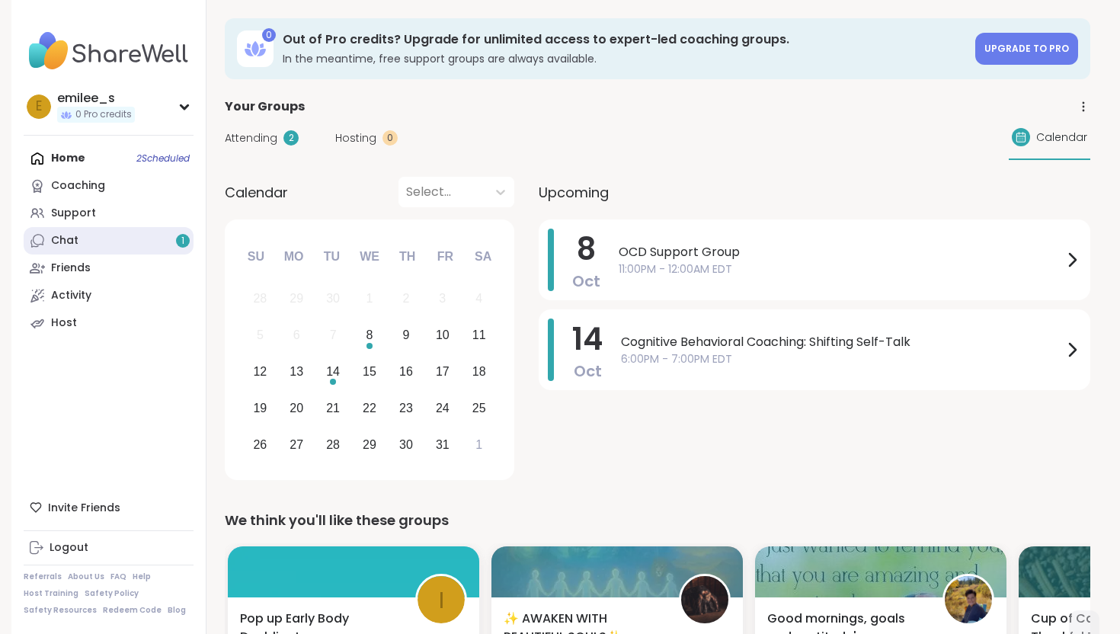
click at [137, 239] on link "Chat 1" at bounding box center [109, 240] width 170 height 27
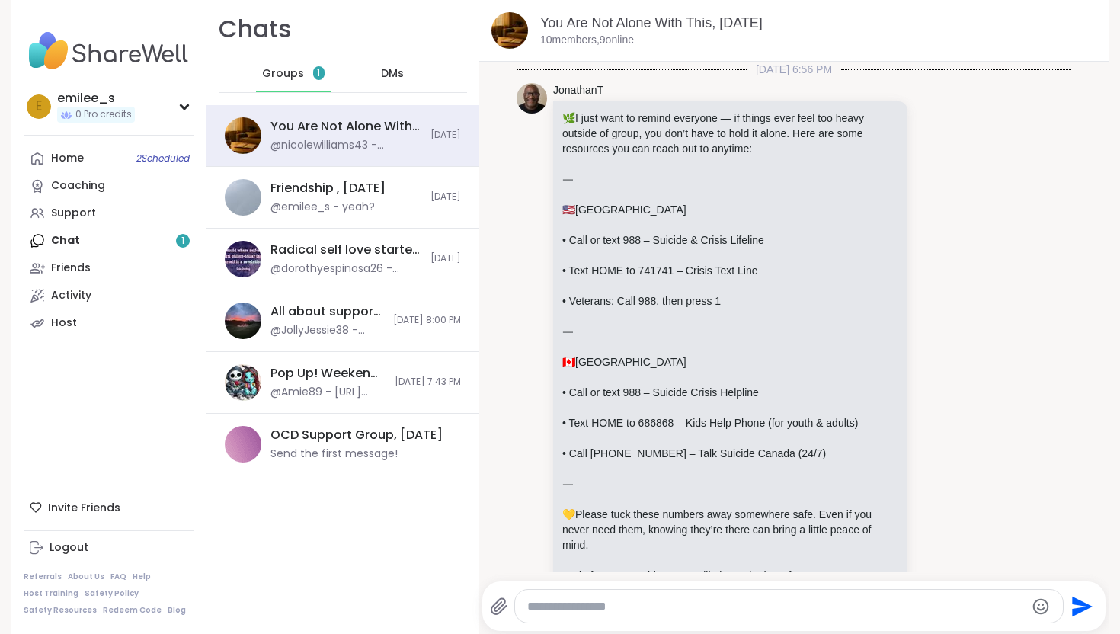
scroll to position [5797, 0]
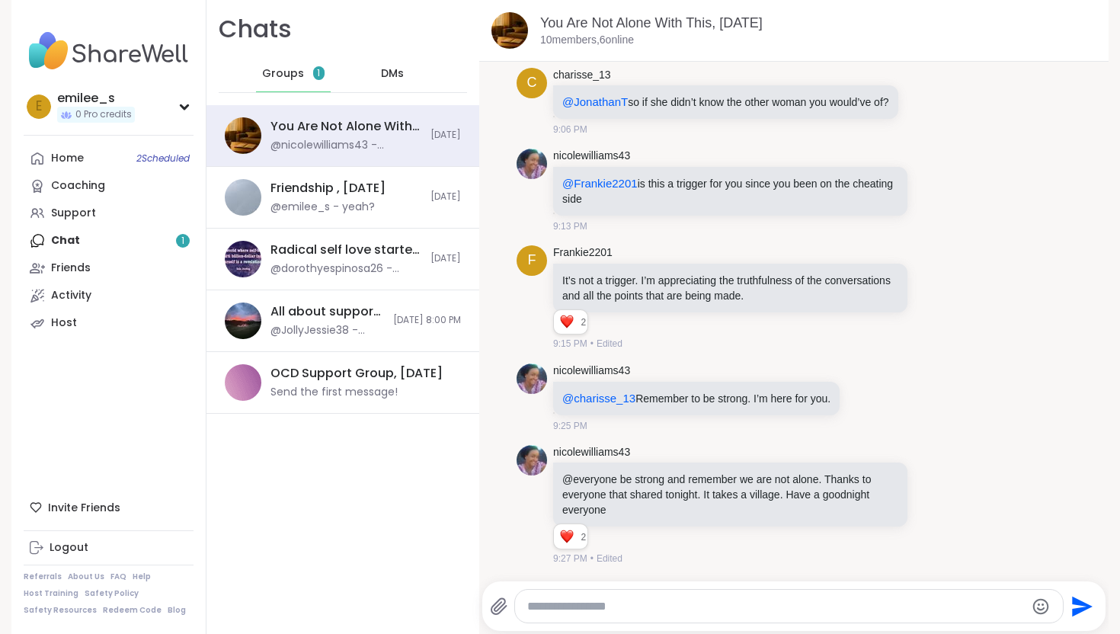
click at [297, 82] on div "Groups 1" at bounding box center [293, 74] width 75 height 37
click at [325, 197] on div "Friendship , [DATE] @emilee_s - yeah?" at bounding box center [346, 197] width 151 height 35
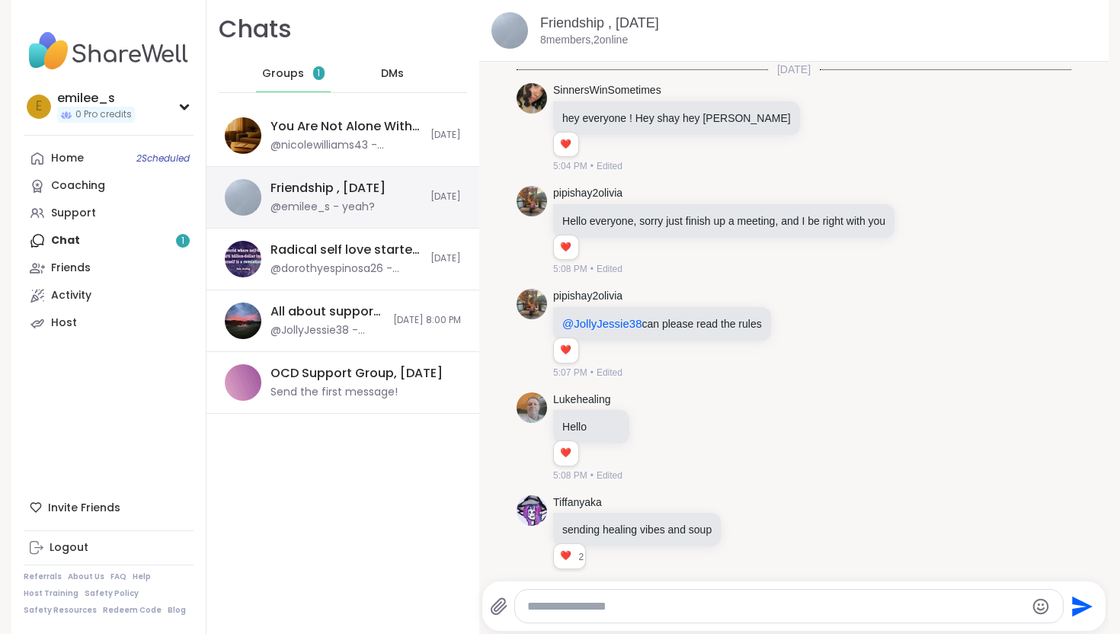
scroll to position [6848, 0]
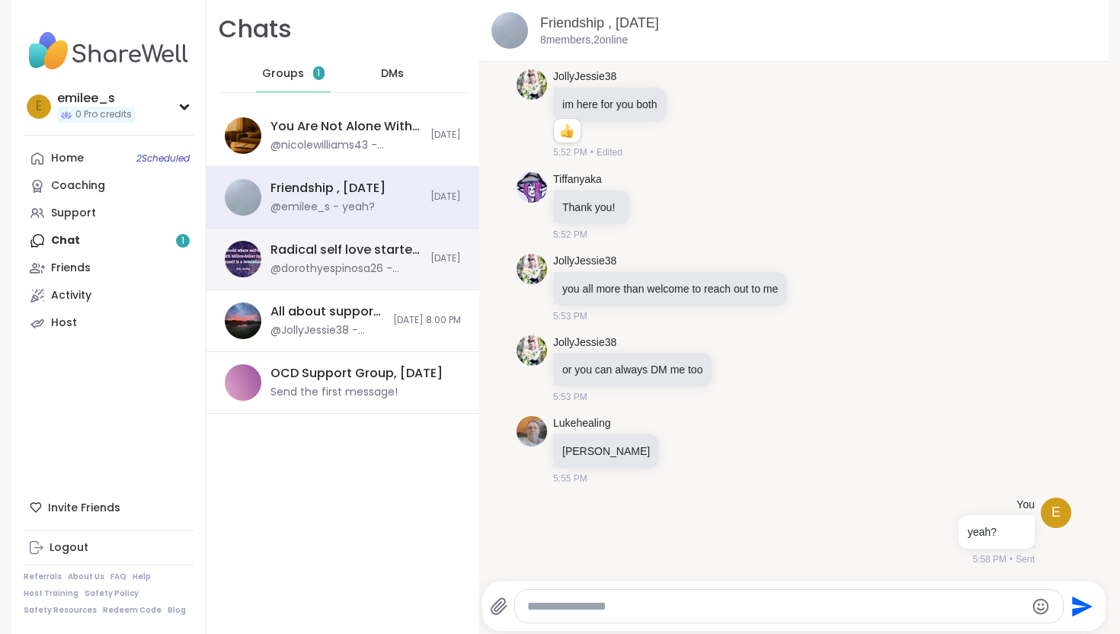
click at [340, 287] on div "Radical self love starter, [DATE] @dorothyespinosa26 - moment by moment, I just…" at bounding box center [343, 260] width 273 height 62
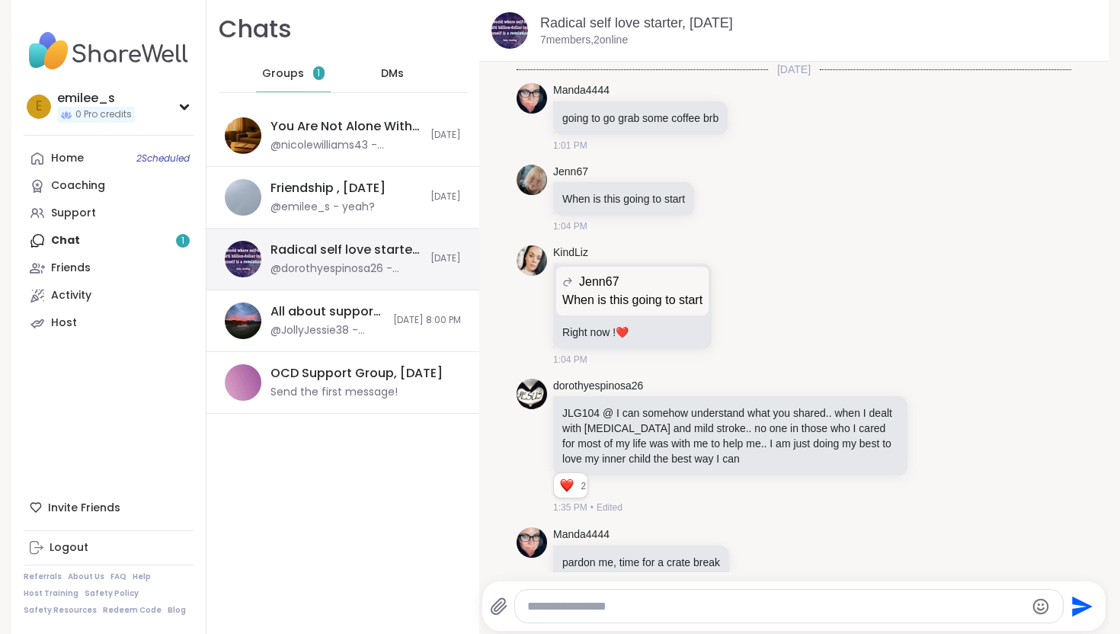
scroll to position [2856, 0]
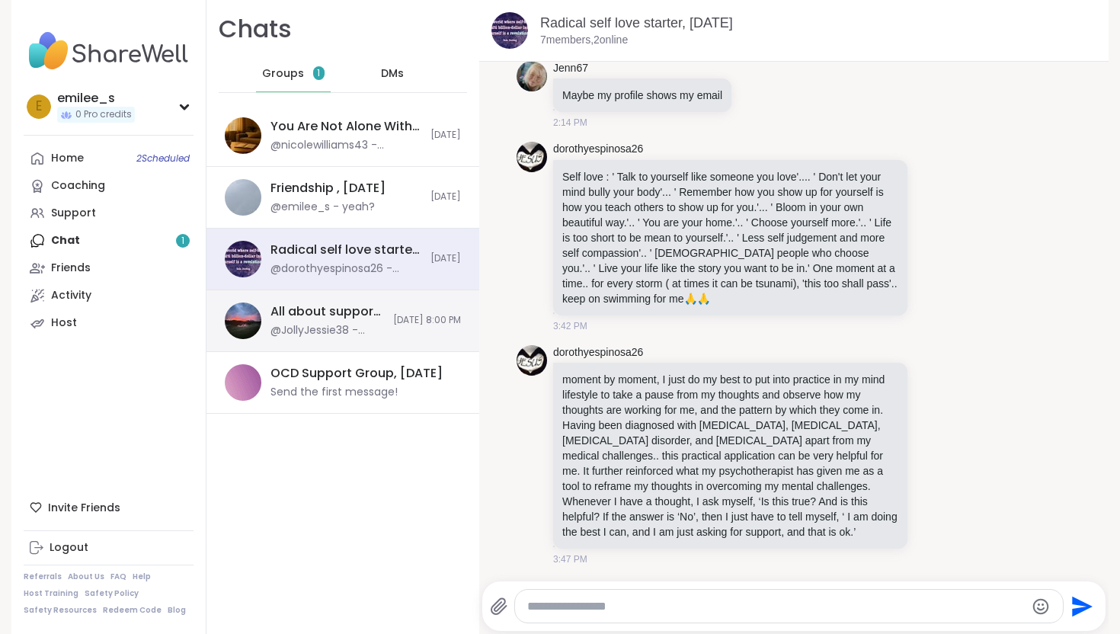
click at [342, 320] on div "All about support , [DATE] @JollyJessie38 - [URL][DOMAIN_NAME]" at bounding box center [328, 320] width 114 height 35
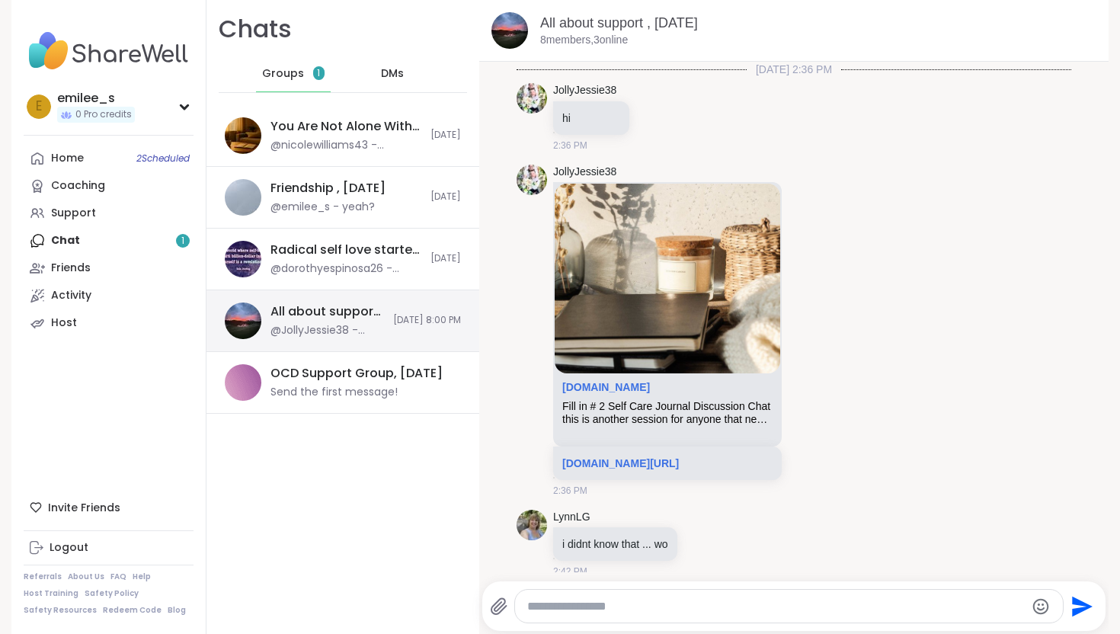
scroll to position [3768, 0]
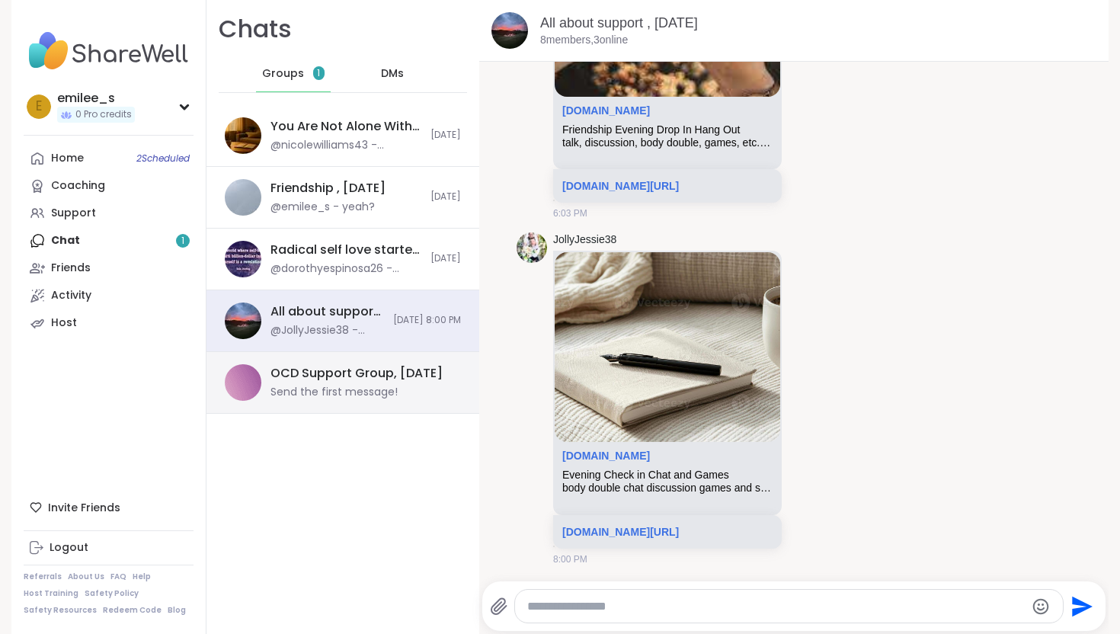
click at [341, 370] on div "OCD Support Group, [DATE]" at bounding box center [357, 373] width 172 height 17
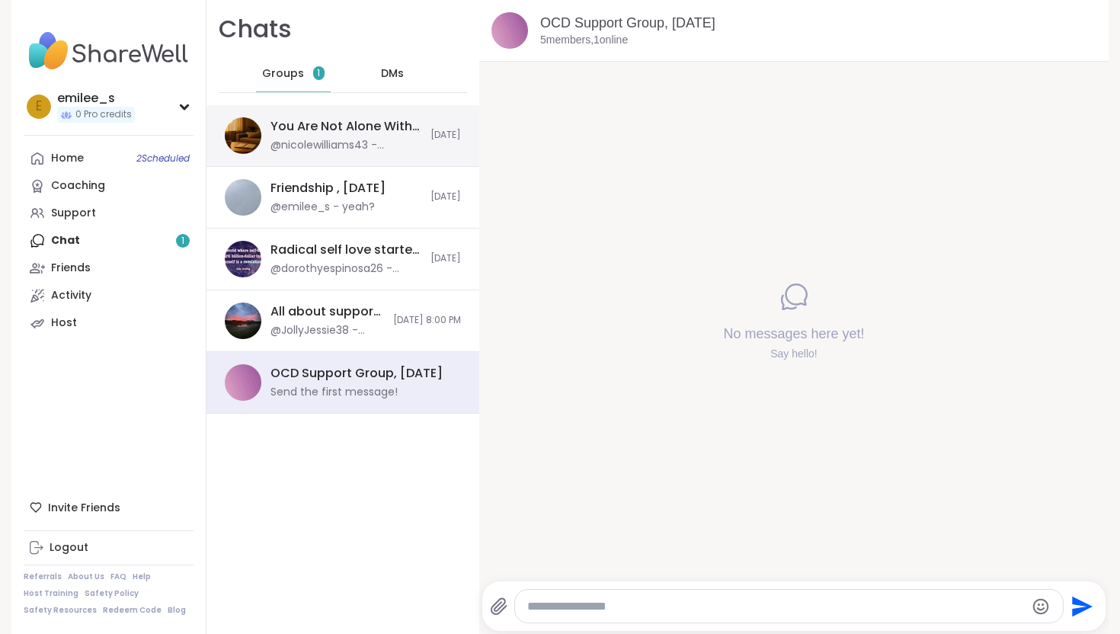
click at [332, 149] on div "@nicolewilliams43 - @everyone be strong and remember we are not alone. Thanks t…" at bounding box center [346, 145] width 151 height 15
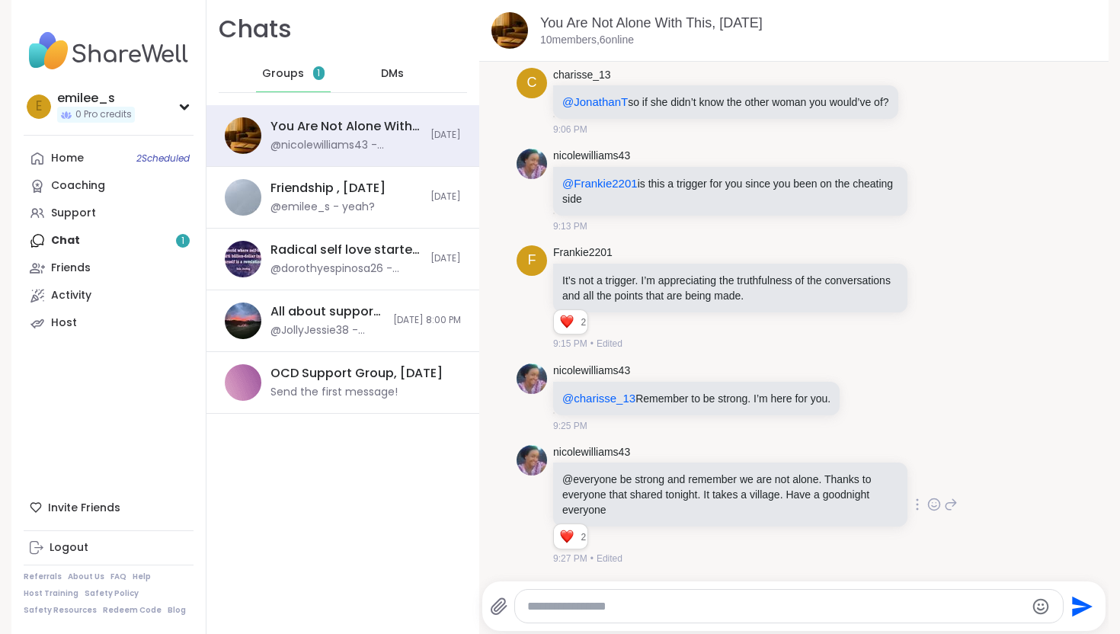
scroll to position [5769, 0]
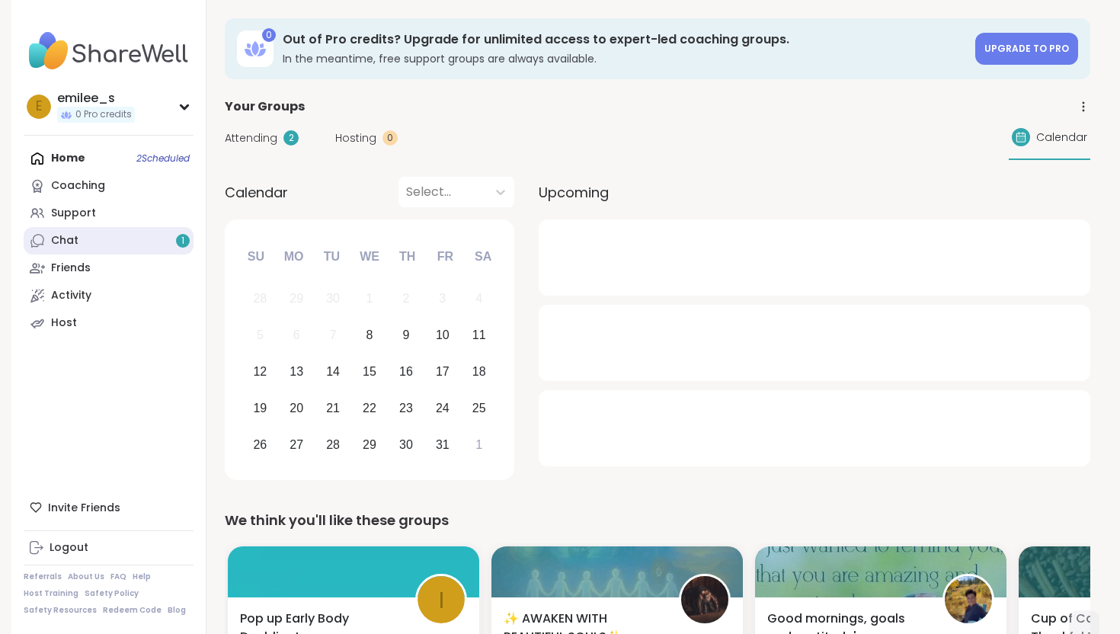
click at [146, 244] on link "Chat 1" at bounding box center [109, 240] width 170 height 27
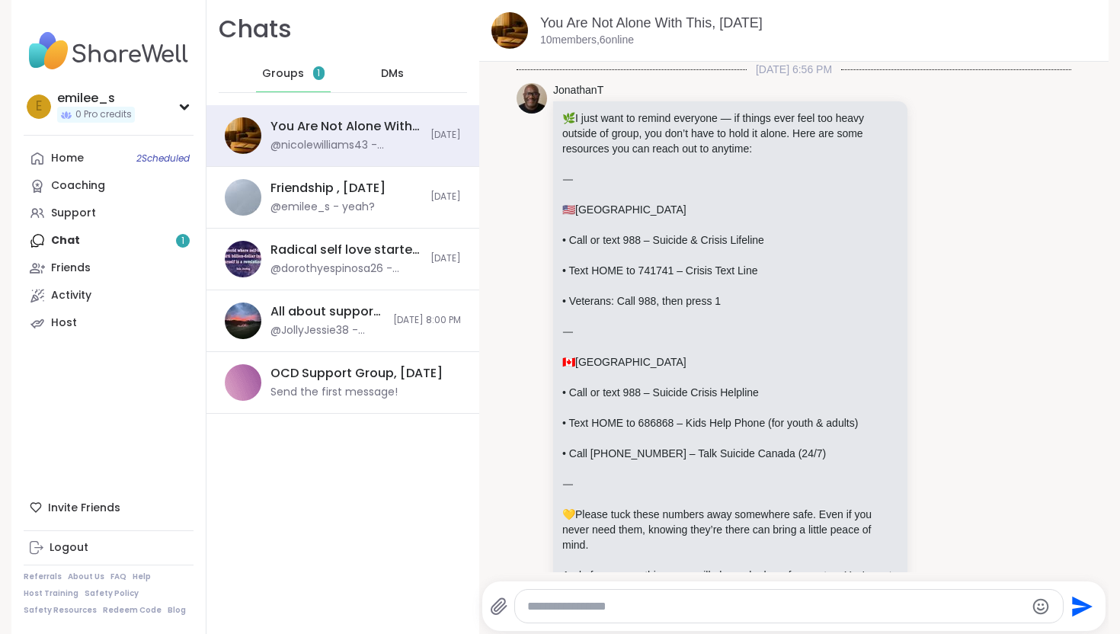
scroll to position [5797, 0]
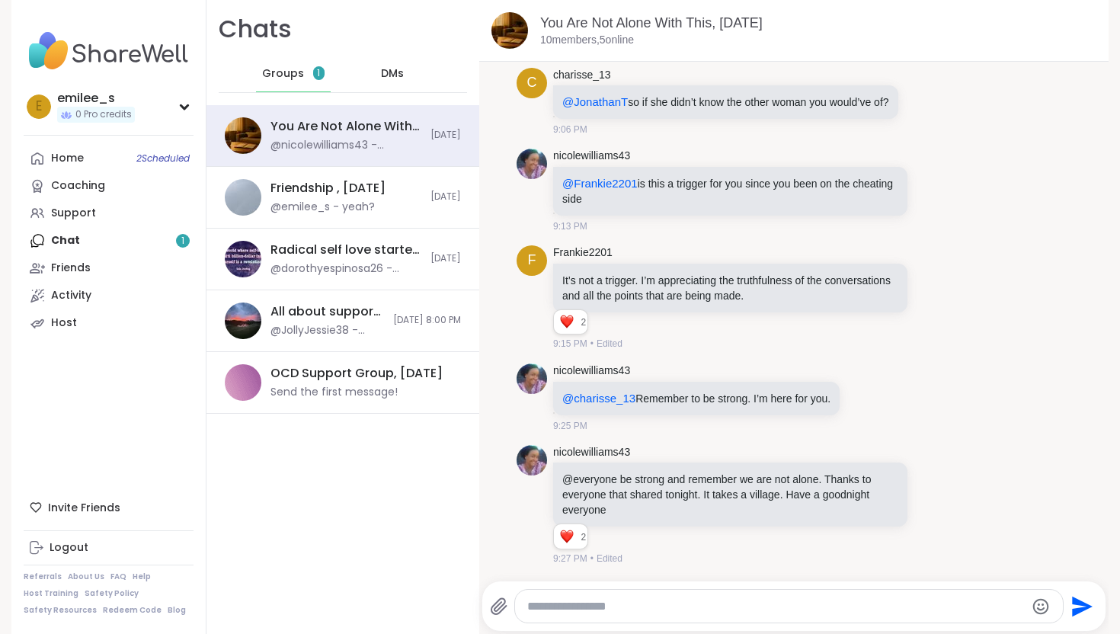
click at [382, 68] on span "DMs" at bounding box center [392, 73] width 23 height 15
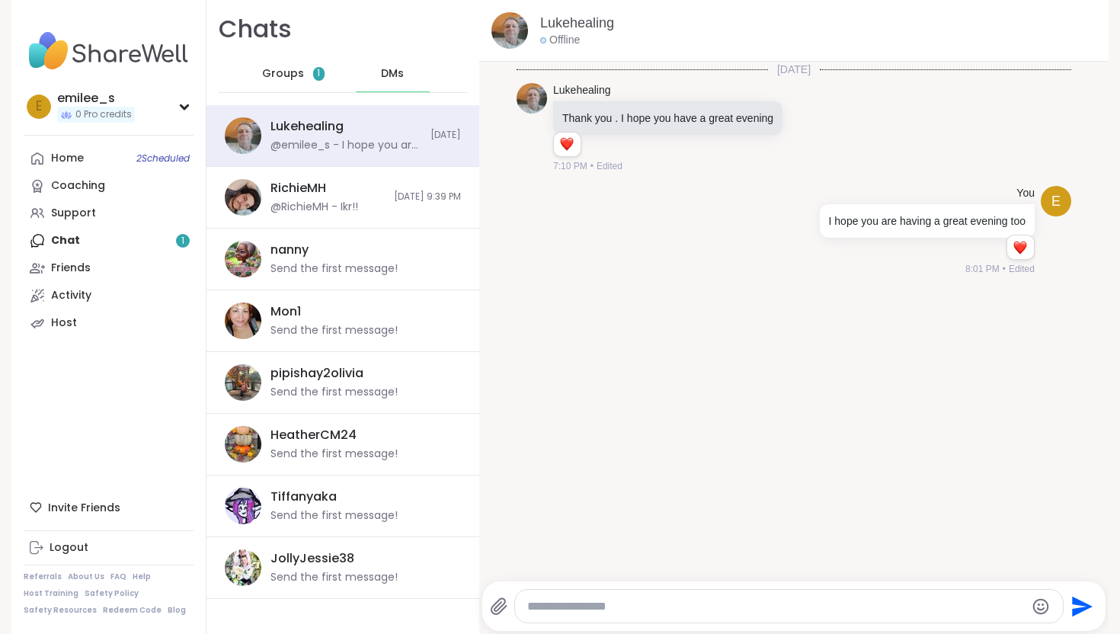
click at [308, 85] on div "Groups 1" at bounding box center [293, 74] width 75 height 37
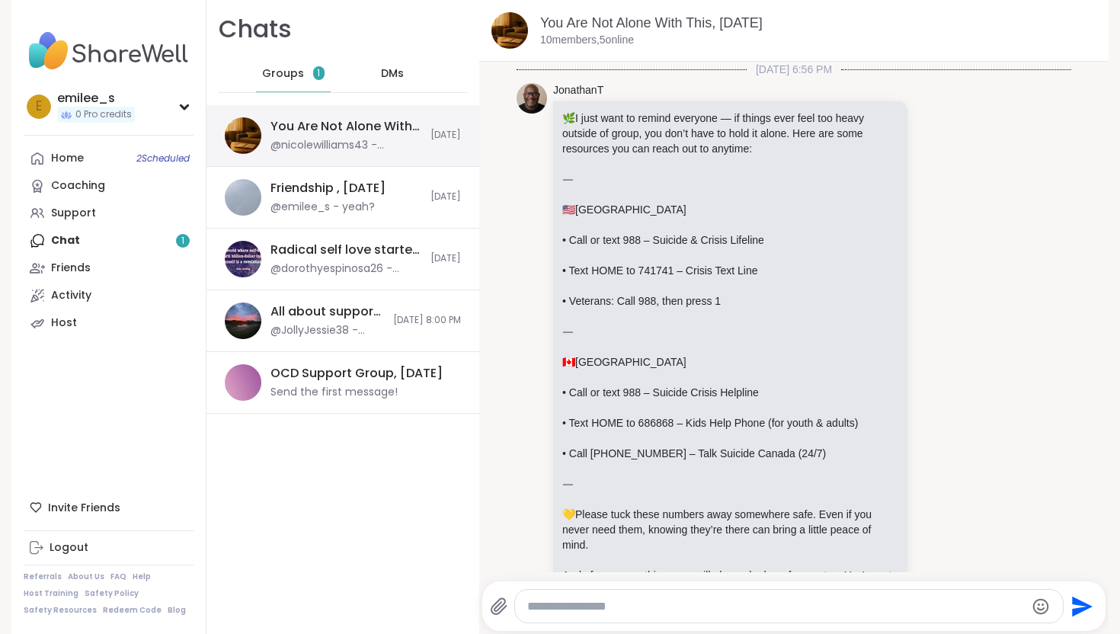
scroll to position [5797, 0]
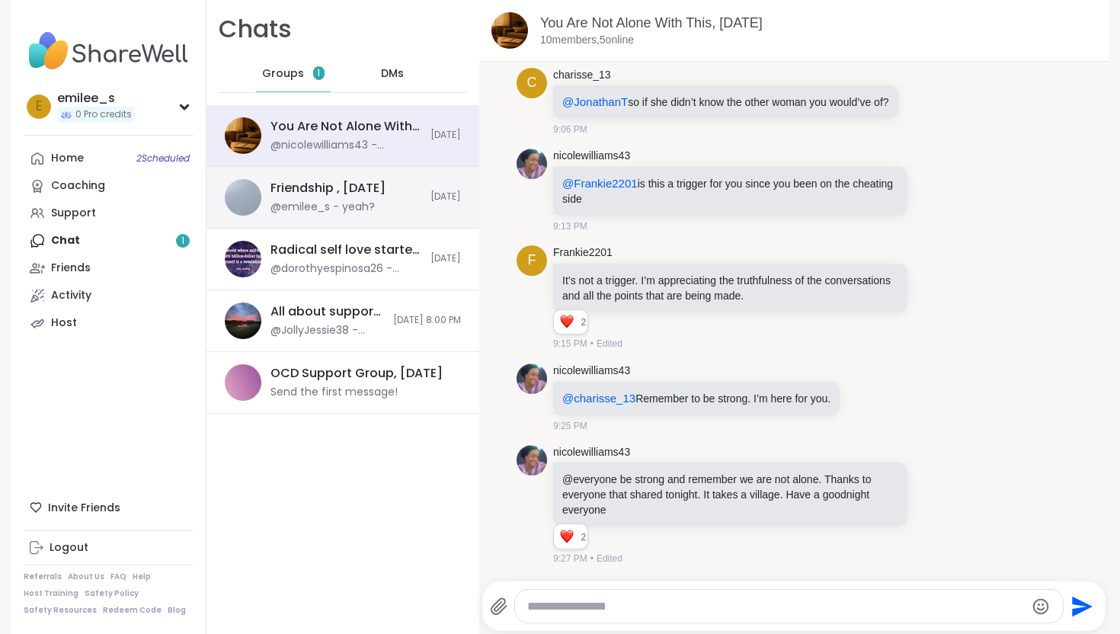
click at [350, 184] on div "Friendship , [DATE]" at bounding box center [328, 188] width 115 height 17
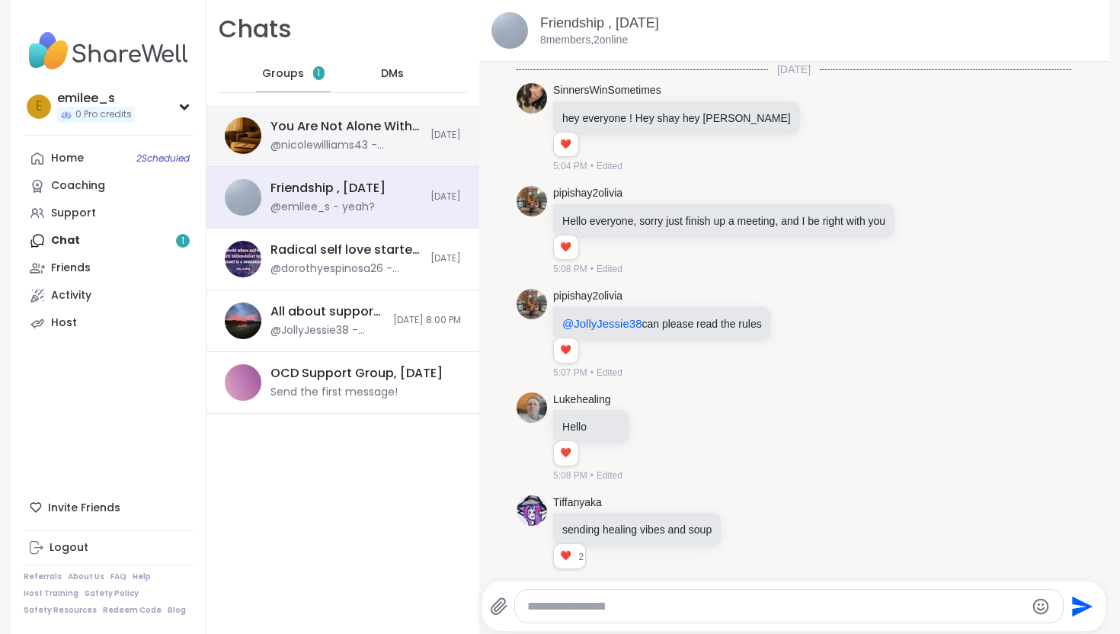
scroll to position [6849, 0]
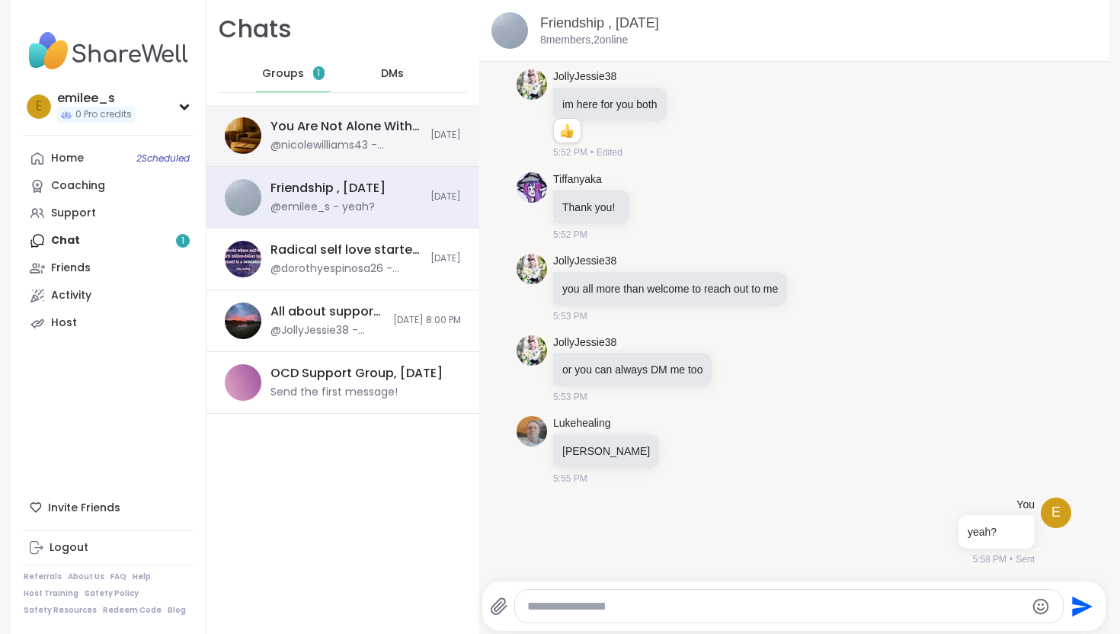
click at [348, 149] on div "@nicolewilliams43 - @everyone be strong and remember we are not alone. Thanks t…" at bounding box center [346, 145] width 151 height 15
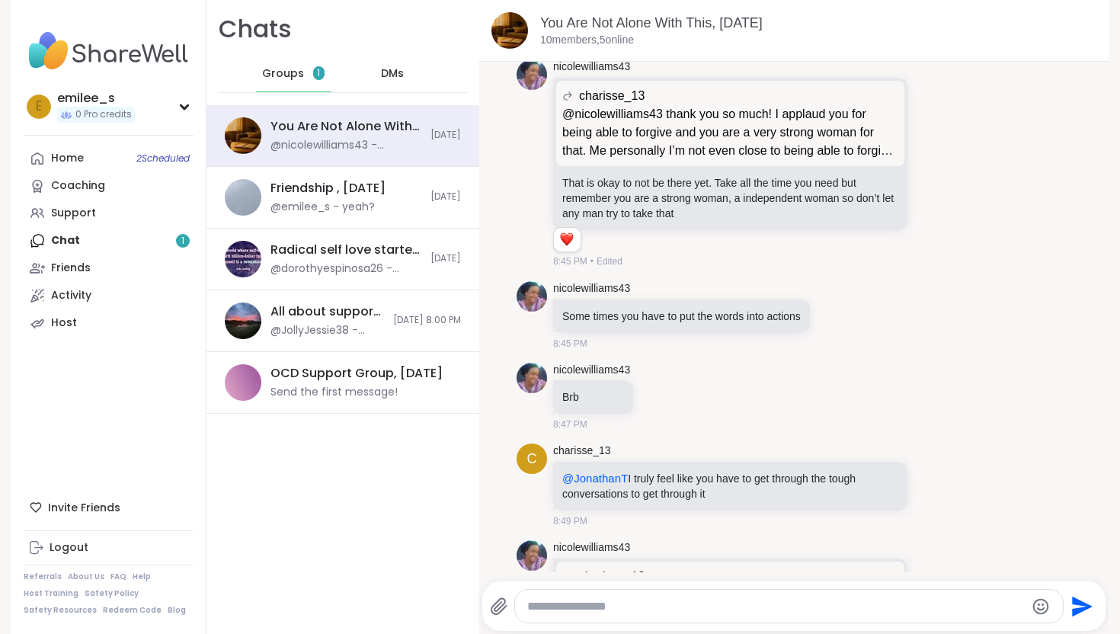
scroll to position [4910, 0]
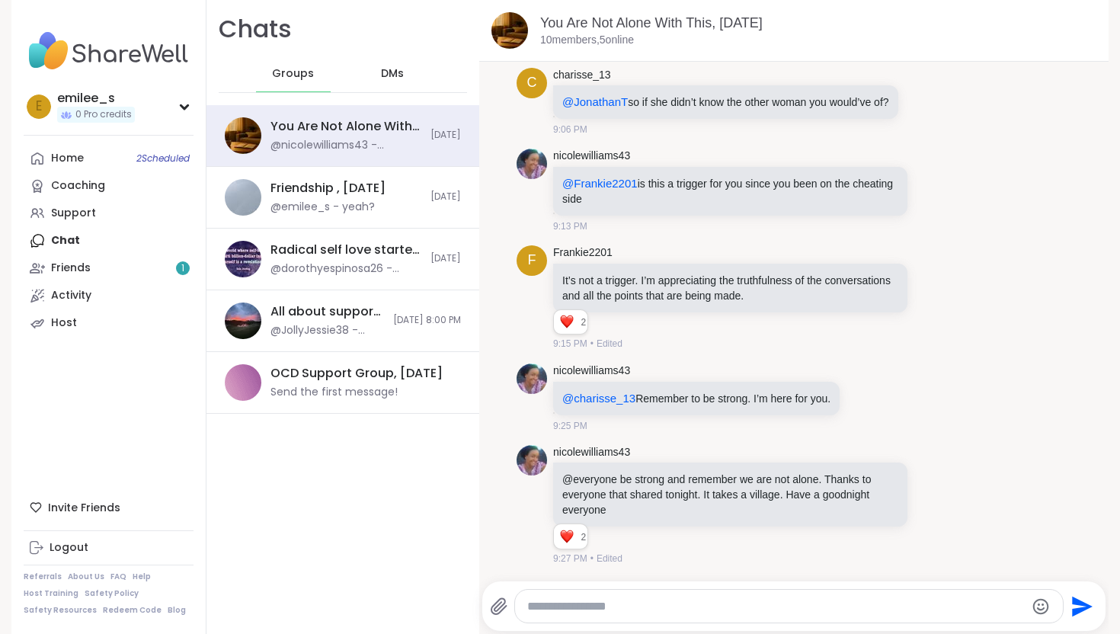
click at [396, 75] on span "DMs" at bounding box center [392, 73] width 23 height 15
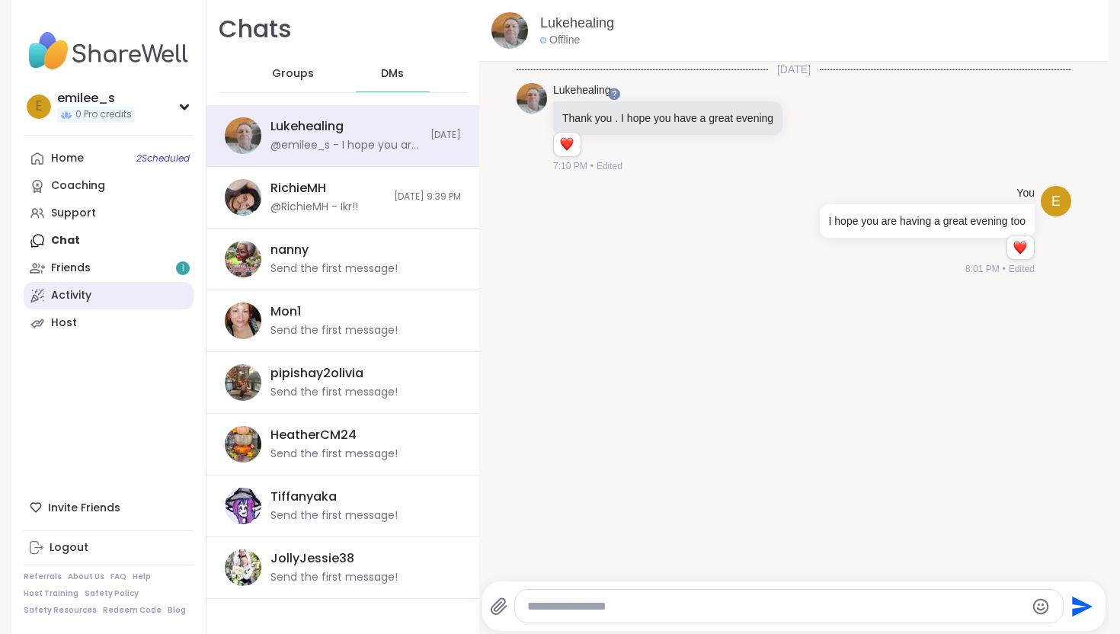
click at [112, 284] on link "Activity" at bounding box center [109, 295] width 170 height 27
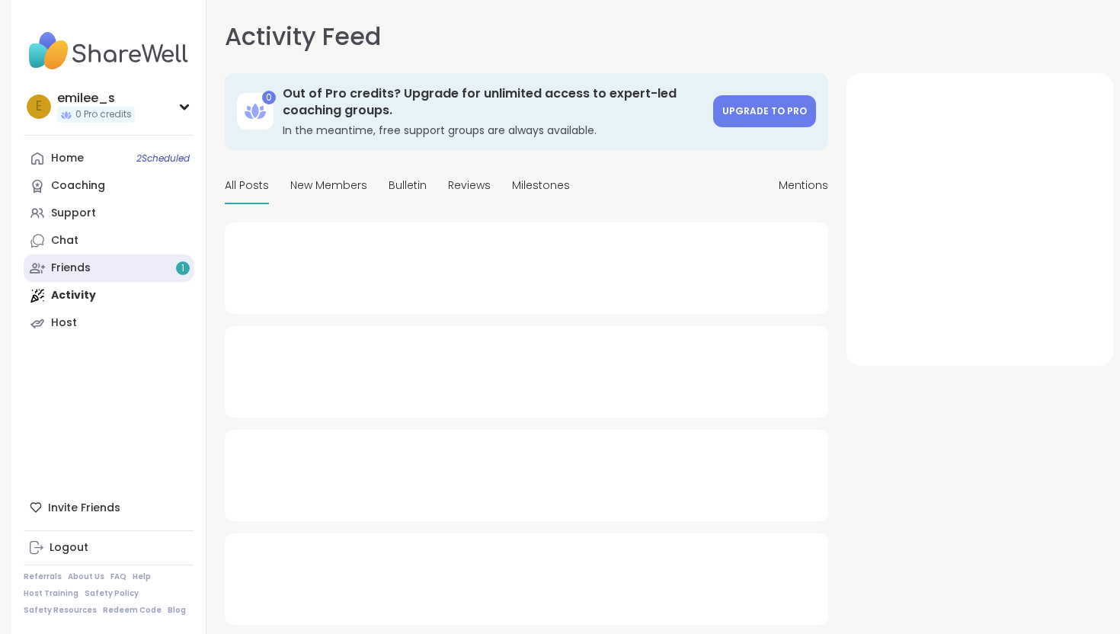
click at [114, 267] on link "Friends 1" at bounding box center [109, 268] width 170 height 27
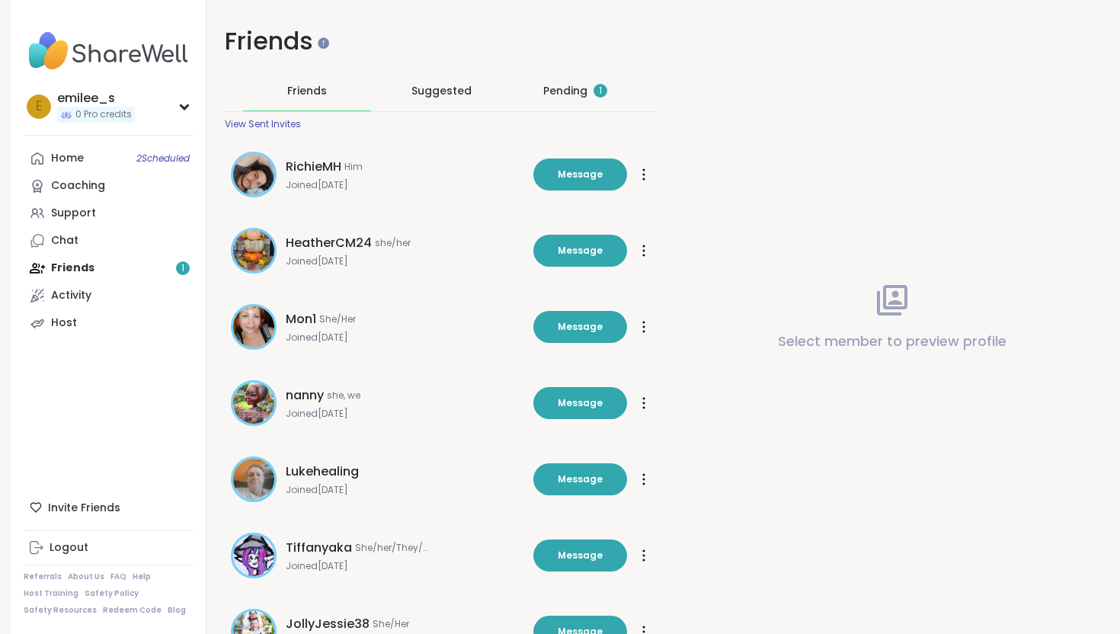
click at [570, 77] on div "Pending 1" at bounding box center [575, 91] width 128 height 40
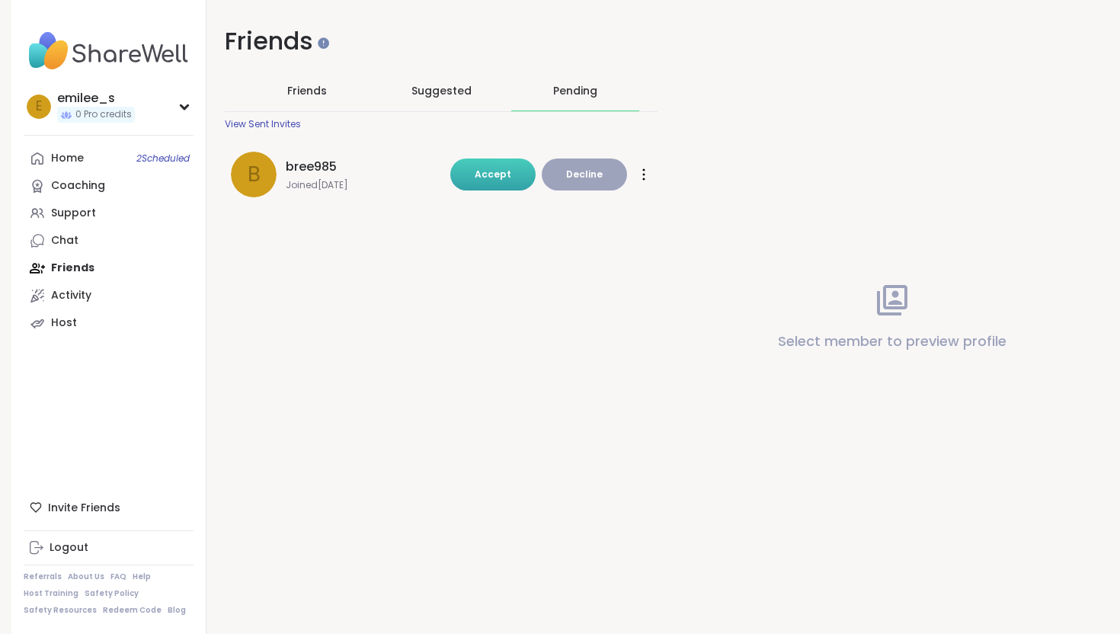
click at [481, 171] on span "Accept" at bounding box center [493, 174] width 37 height 13
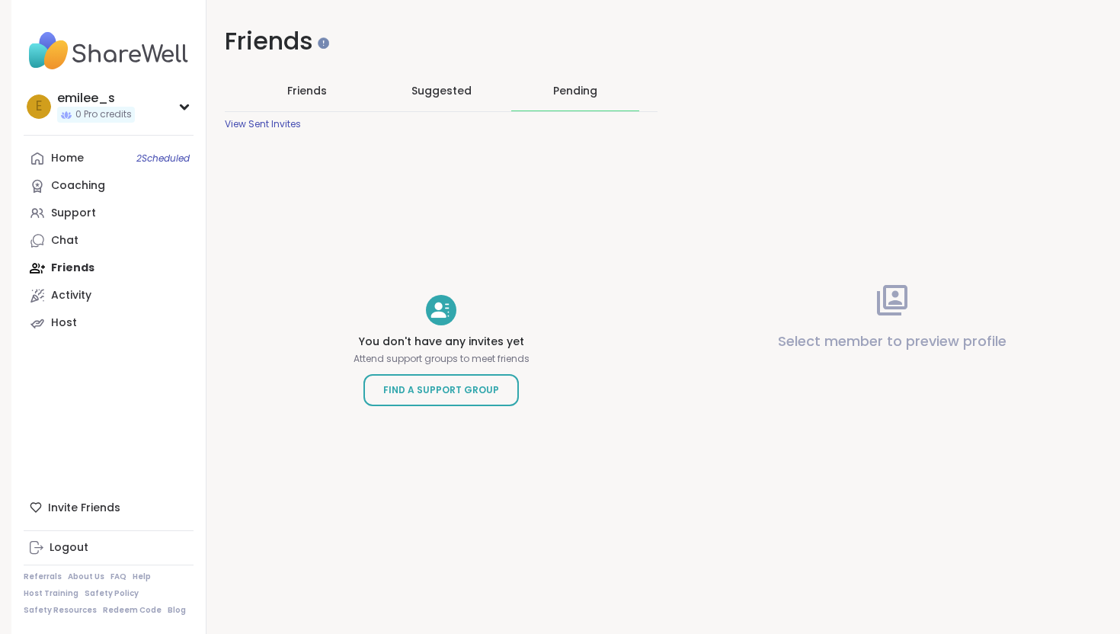
click at [290, 89] on span "Friends" at bounding box center [307, 90] width 40 height 15
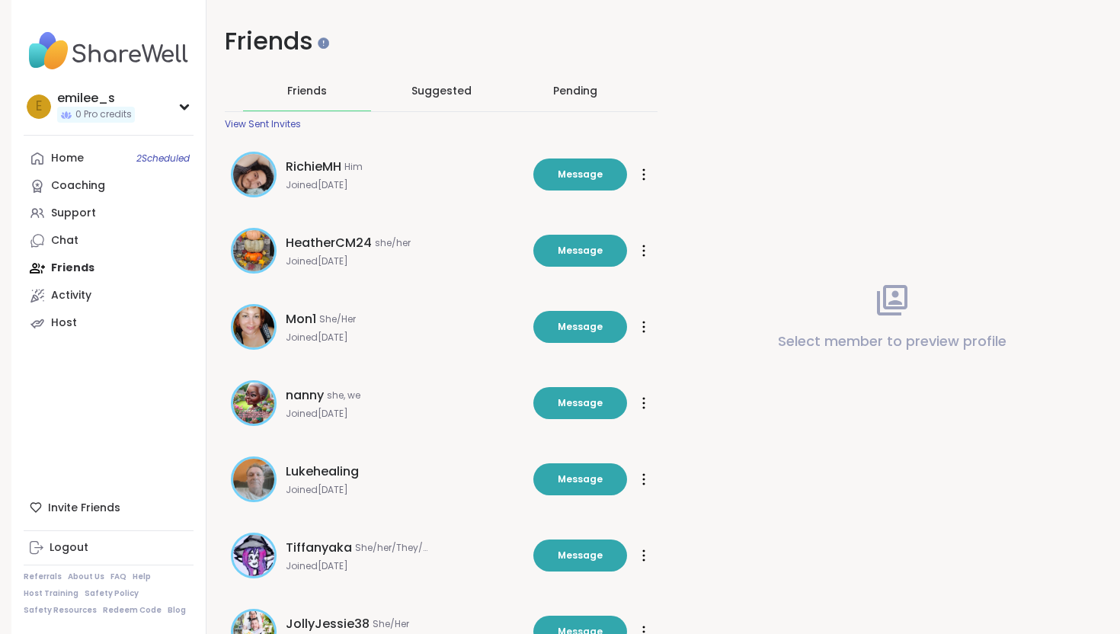
click at [445, 88] on span "Suggested" at bounding box center [442, 90] width 60 height 15
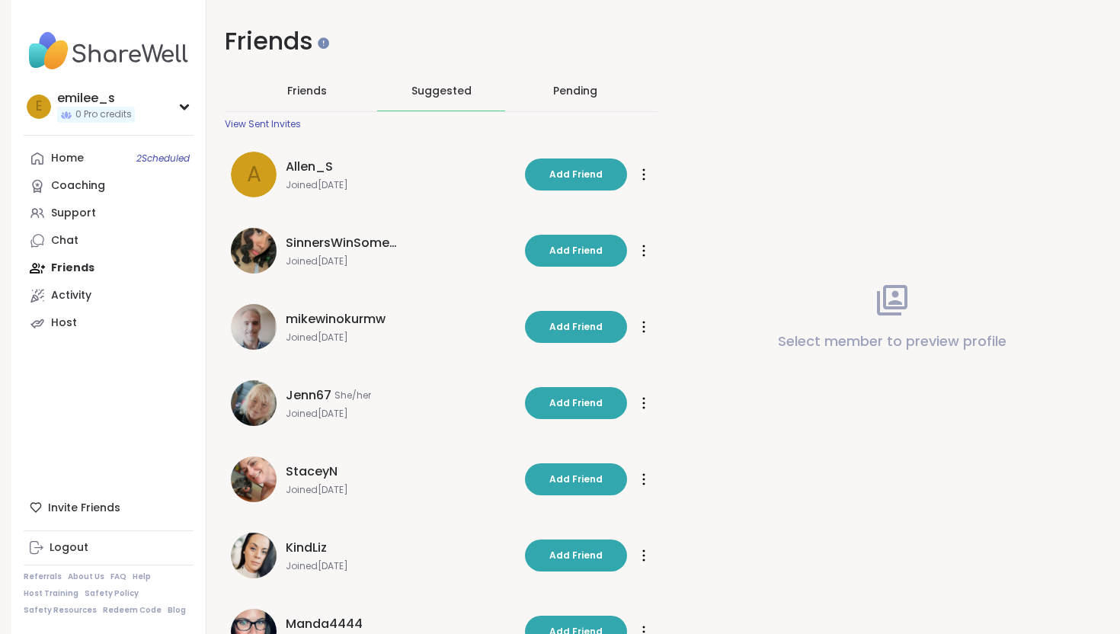
click at [284, 91] on div "Friends" at bounding box center [307, 91] width 128 height 40
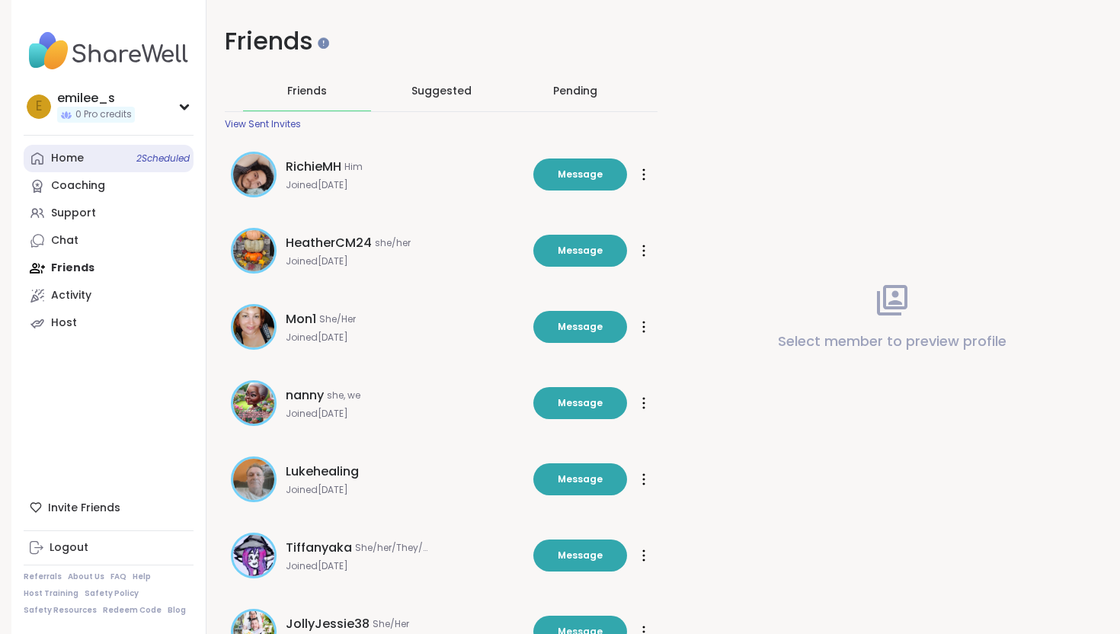
click at [72, 155] on div "Home 2 Scheduled" at bounding box center [67, 158] width 33 height 15
